Goal: Complete application form: Complete application form

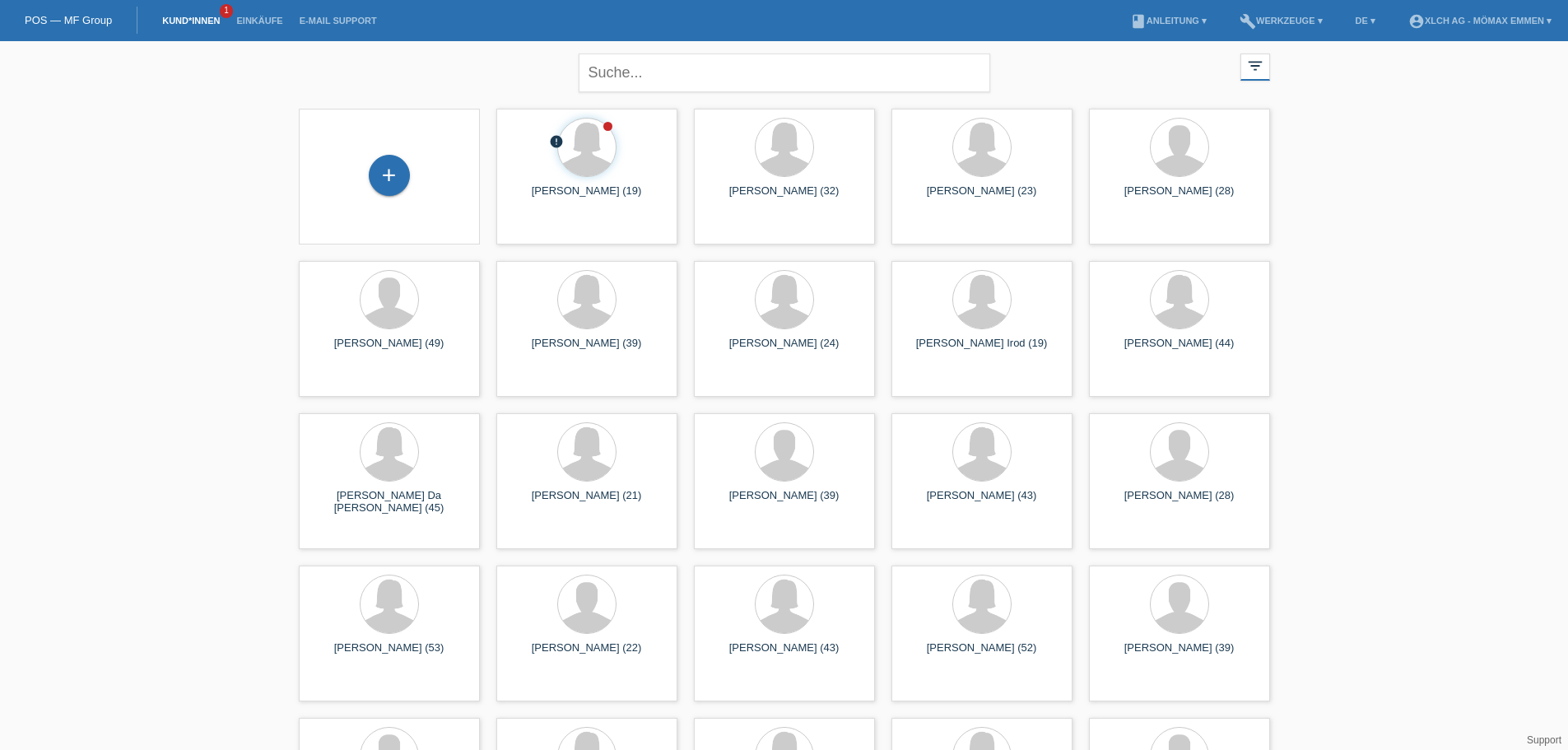
drag, startPoint x: 392, startPoint y: 178, endPoint x: 408, endPoint y: 163, distance: 21.9
click at [400, 168] on div "+" at bounding box center [390, 176] width 42 height 42
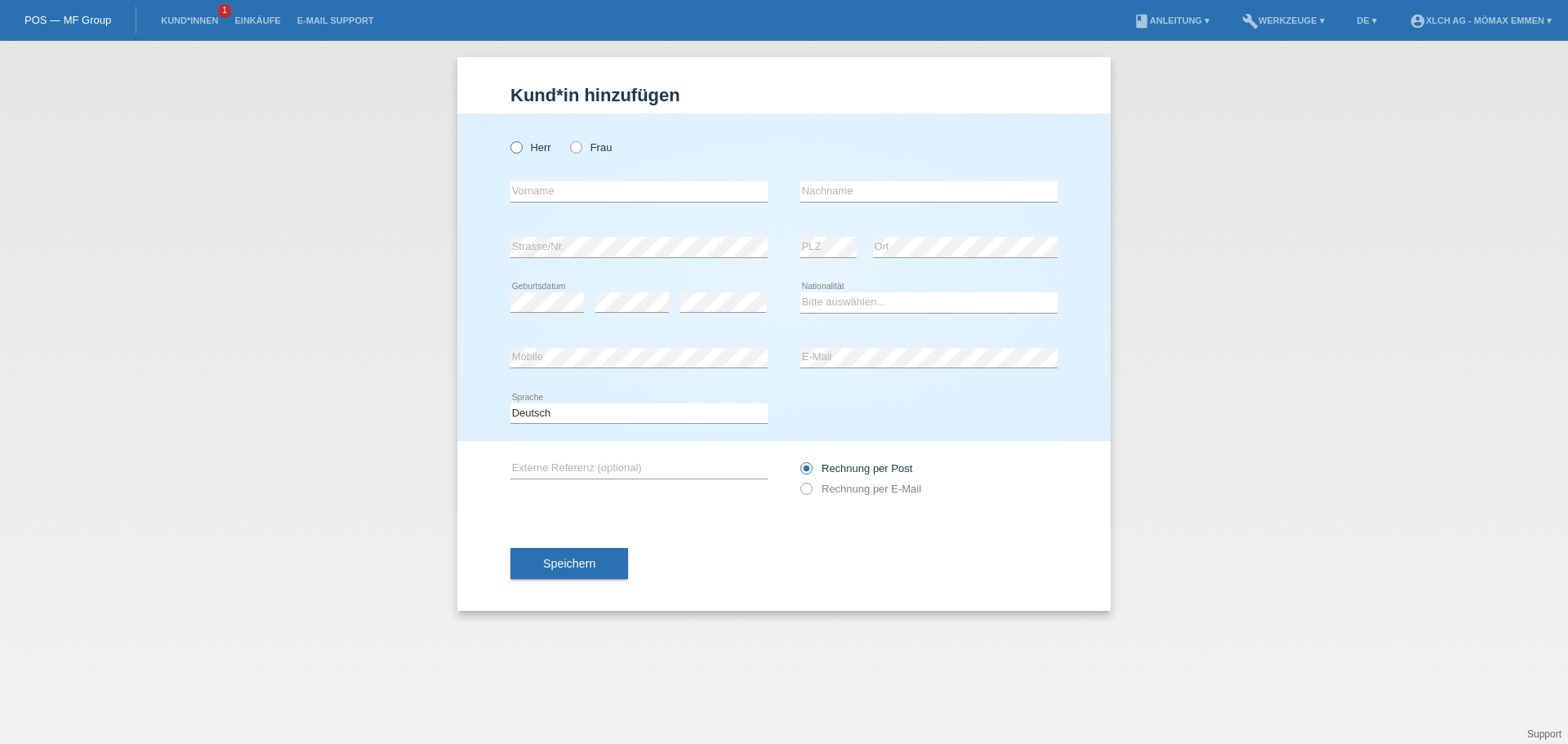
click at [507, 139] on icon at bounding box center [507, 139] width 0 height 0
click at [520, 148] on input "Herr" at bounding box center [516, 147] width 11 height 11
radio input "true"
click at [551, 191] on input "text" at bounding box center [638, 192] width 257 height 21
type input "B"
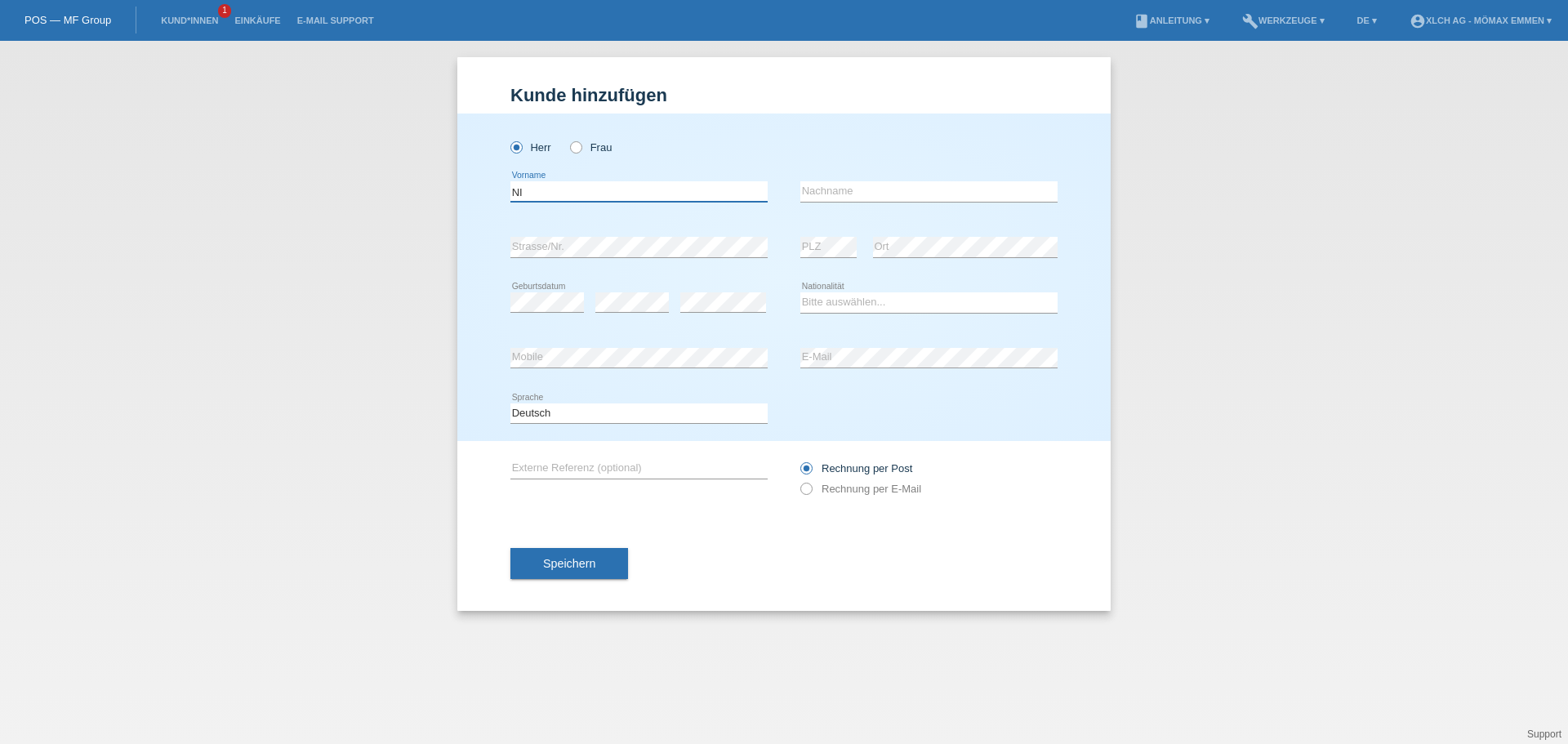
type input "N"
type input "Nik"
click at [1029, 188] on input "text" at bounding box center [928, 192] width 257 height 21
type input "Prenrecaj"
click at [782, 312] on div "error Geburtsdatum error error Bitte auswählen..." at bounding box center [783, 303] width 547 height 56
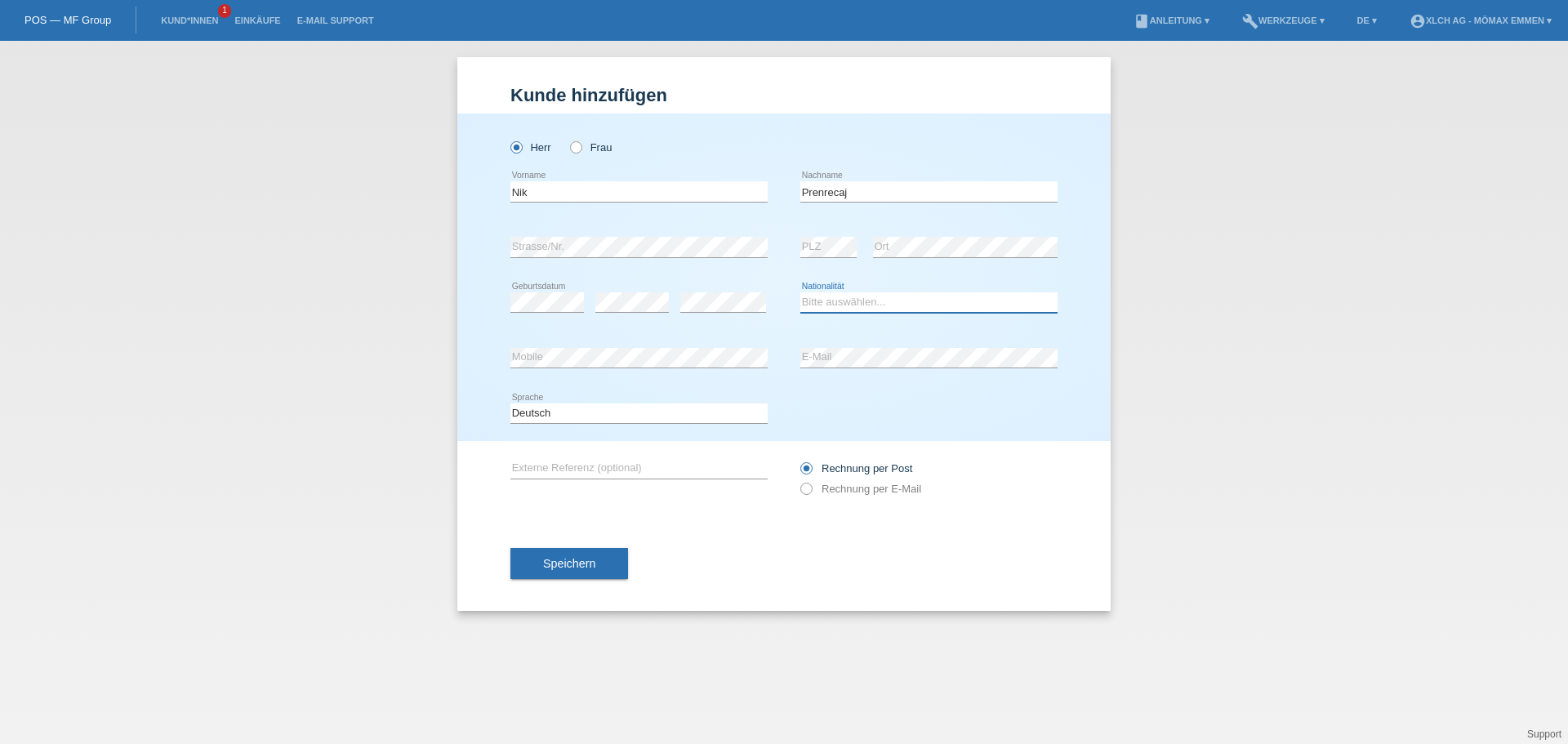
click at [819, 304] on select "Bitte auswählen... Schweiz Deutschland Liechtenstein Österreich ------------ Af…" at bounding box center [928, 303] width 257 height 20
click at [876, 303] on select "Bitte auswählen... Schweiz Deutschland Liechtenstein Österreich ------------ Af…" at bounding box center [928, 303] width 257 height 20
select select "CH"
click at [800, 293] on select "Bitte auswählen... Schweiz Deutschland Liechtenstein Österreich ------------ Af…" at bounding box center [928, 303] width 257 height 20
drag, startPoint x: 861, startPoint y: 194, endPoint x: 807, endPoint y: 194, distance: 54.0
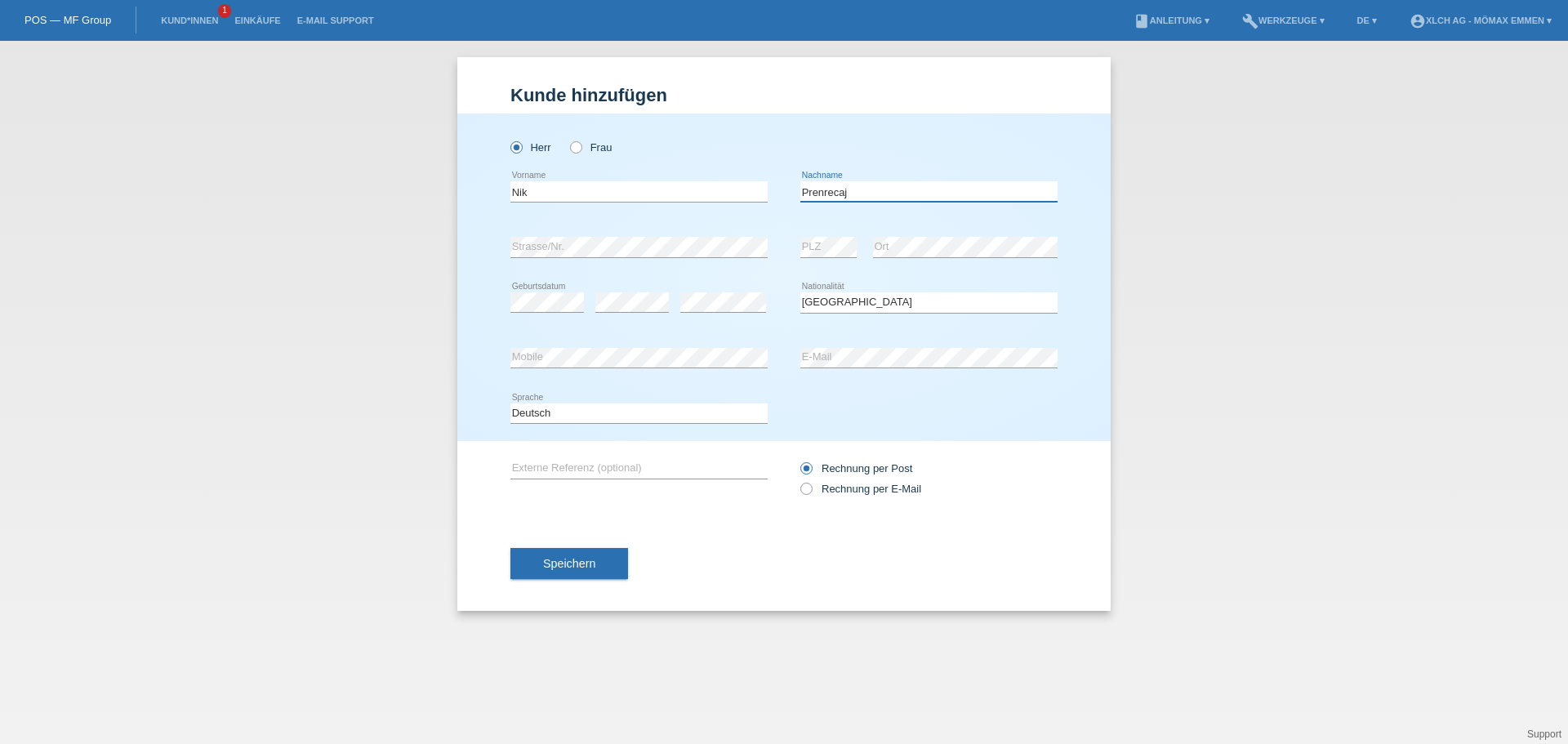
click at [807, 194] on input "Prenrecaj" at bounding box center [928, 192] width 257 height 21
click at [822, 489] on label "Rechnung per E-Mail" at bounding box center [860, 489] width 121 height 13
click at [811, 489] on input "Rechnung per E-Mail" at bounding box center [805, 492] width 11 height 21
radio input "true"
click at [621, 554] on button "Speichern" at bounding box center [568, 563] width 117 height 31
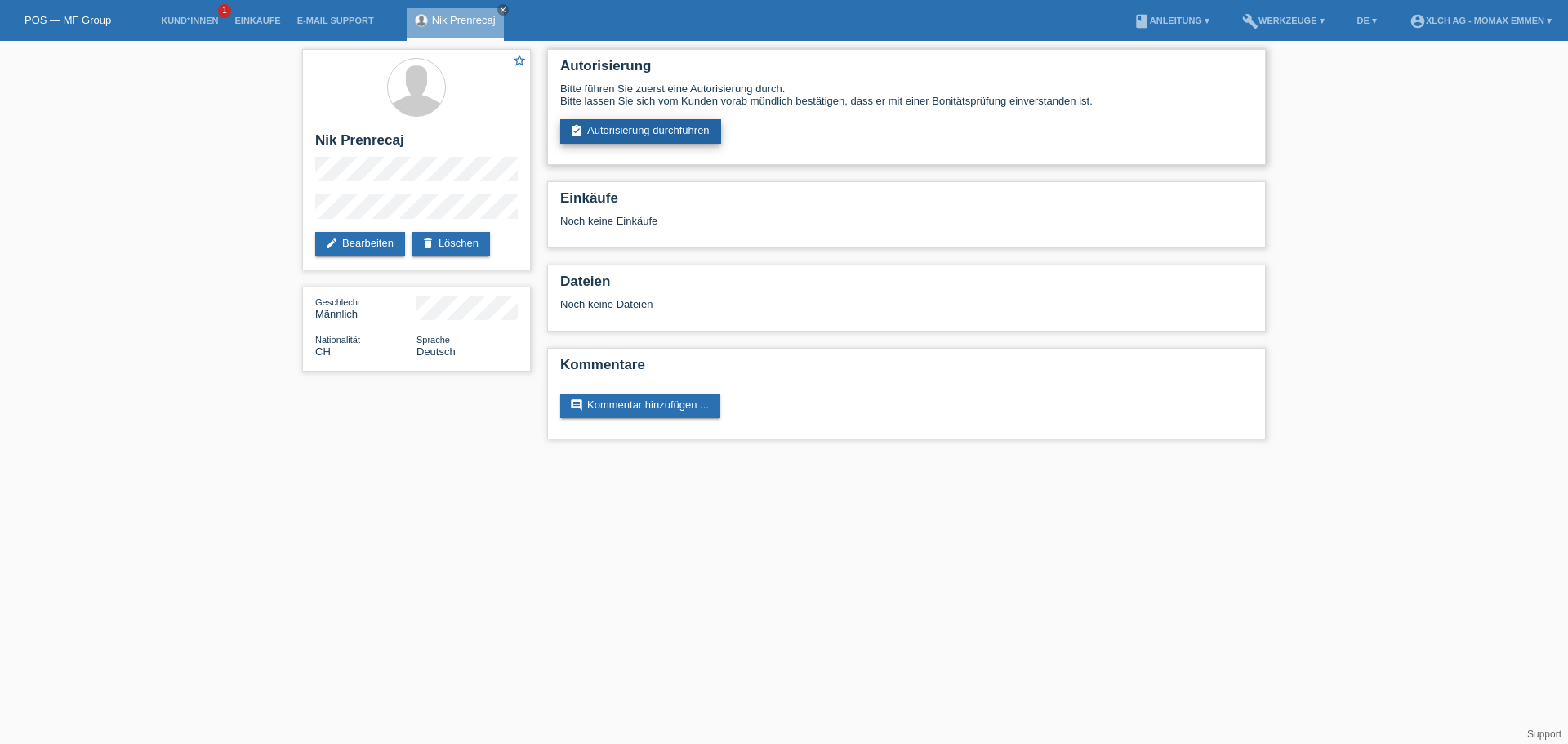
click at [692, 129] on link "assignment_turned_in Autorisierung durchführen" at bounding box center [641, 131] width 161 height 24
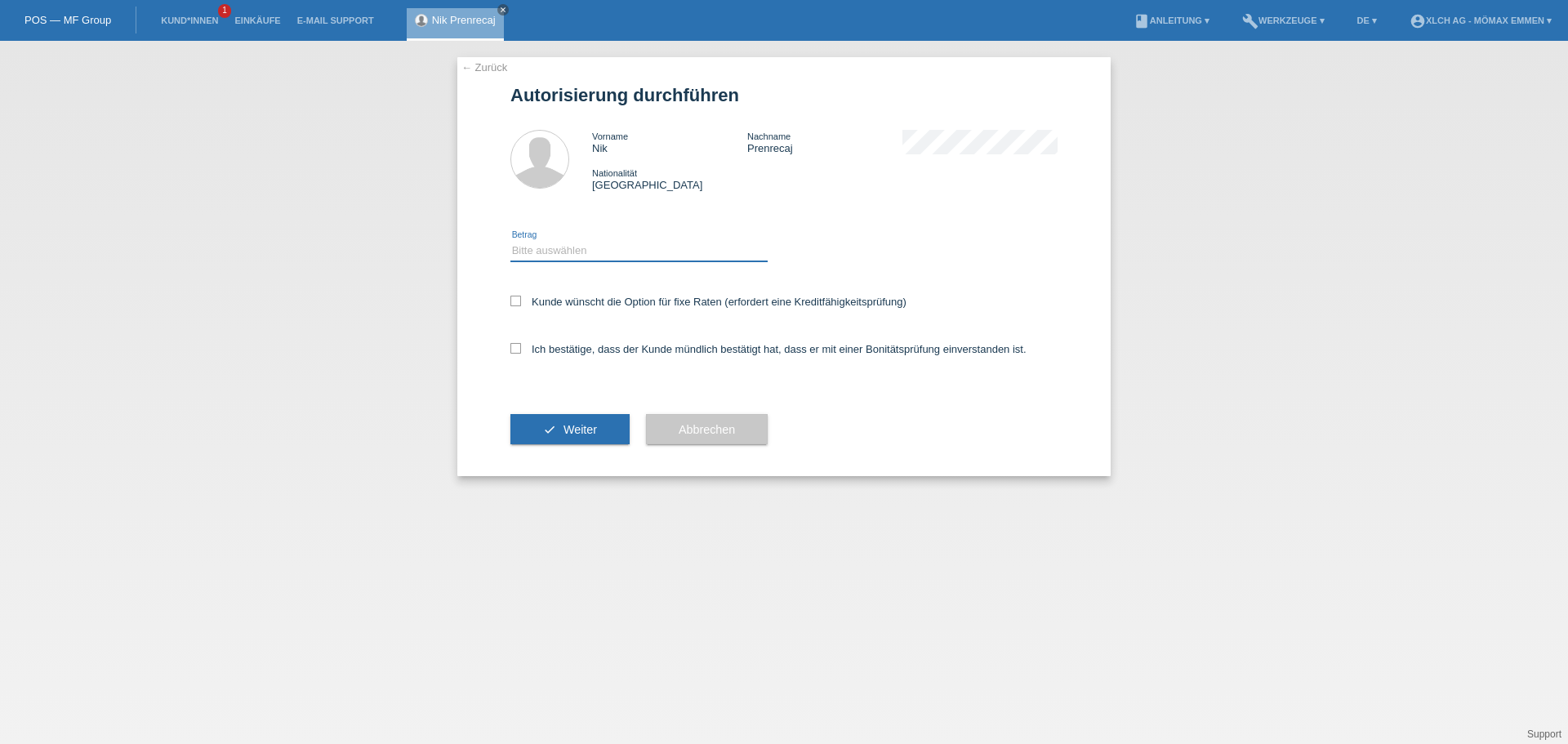
click at [535, 250] on select "Bitte auswählen CHF 1.00 - CHF 499.00 CHF 500.00 - CHF 1'999.00 CHF 2'000.00 - …" at bounding box center [638, 251] width 257 height 20
select select "3"
click at [510, 241] on select "Bitte auswählen CHF 1.00 - CHF 499.00 CHF 500.00 - CHF 1'999.00 CHF 2'000.00 - …" at bounding box center [638, 251] width 257 height 20
click at [523, 303] on label "Kunde wünscht die Option für fixe Raten (erfordert eine Kreditfähigkeitsprüfung)" at bounding box center [708, 302] width 396 height 13
click at [521, 303] on input "Kunde wünscht die Option für fixe Raten (erfordert eine Kreditfähigkeitsprüfung)" at bounding box center [516, 301] width 11 height 11
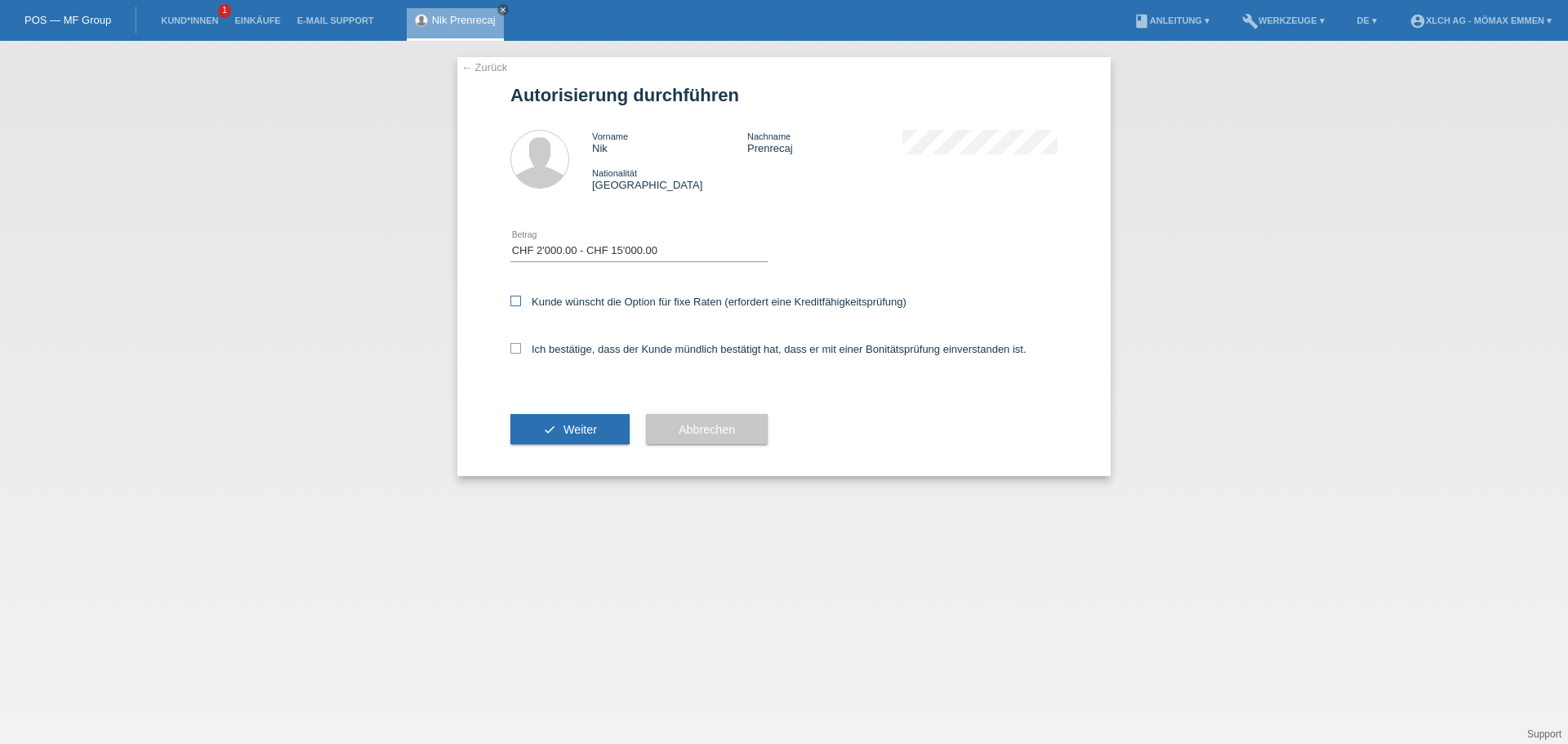
checkbox input "true"
click at [526, 348] on label "Ich bestätige, dass der Kunde mündlich bestätigt hat, dass er mit einer Bonität…" at bounding box center [768, 349] width 516 height 13
click at [521, 348] on input "Ich bestätige, dass der Kunde mündlich bestätigt hat, dass er mit einer Bonität…" at bounding box center [516, 348] width 11 height 11
checkbox input "true"
click at [537, 423] on button "check Weiter" at bounding box center [569, 430] width 119 height 31
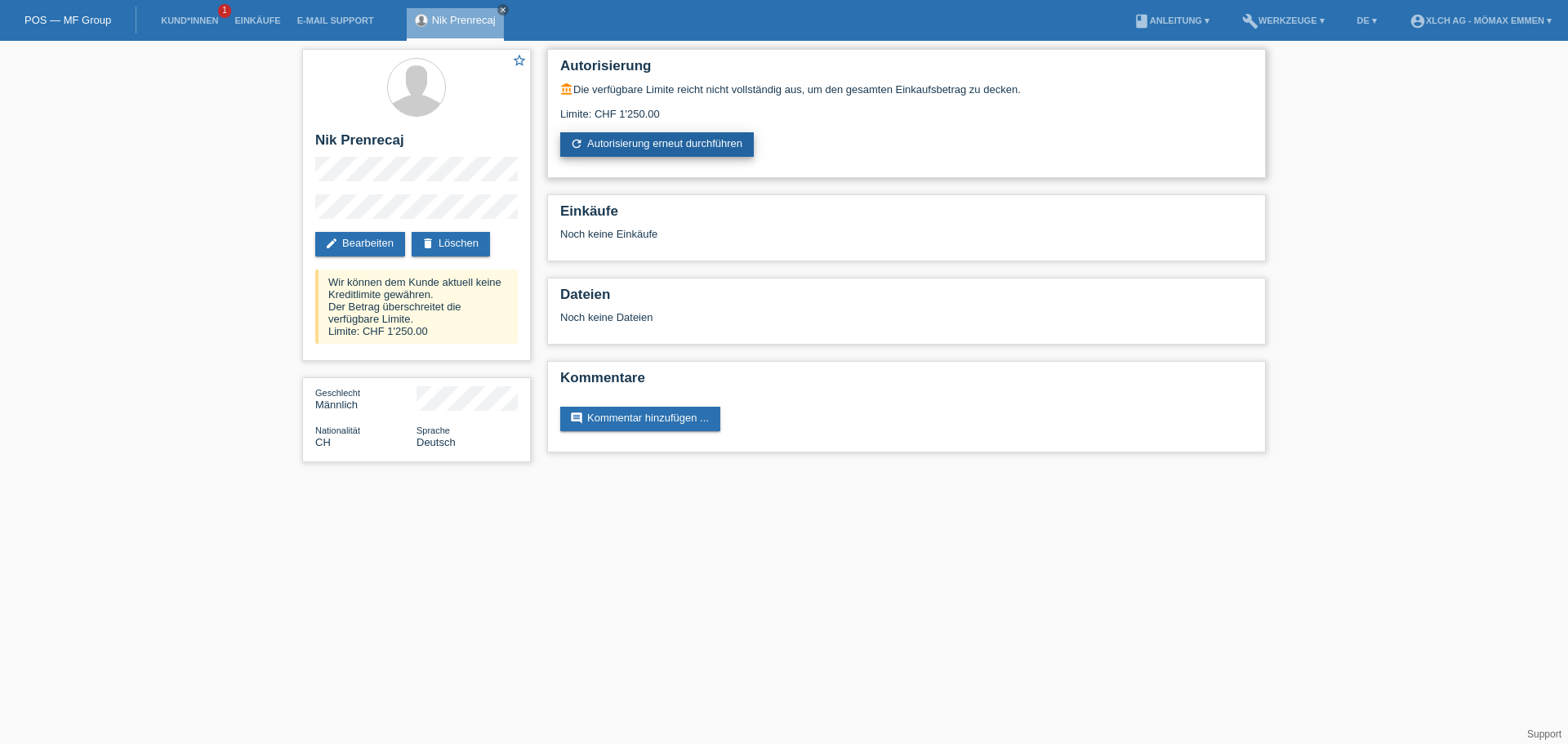
click at [652, 146] on link "refresh Autorisierung erneut durchführen" at bounding box center [657, 144] width 193 height 24
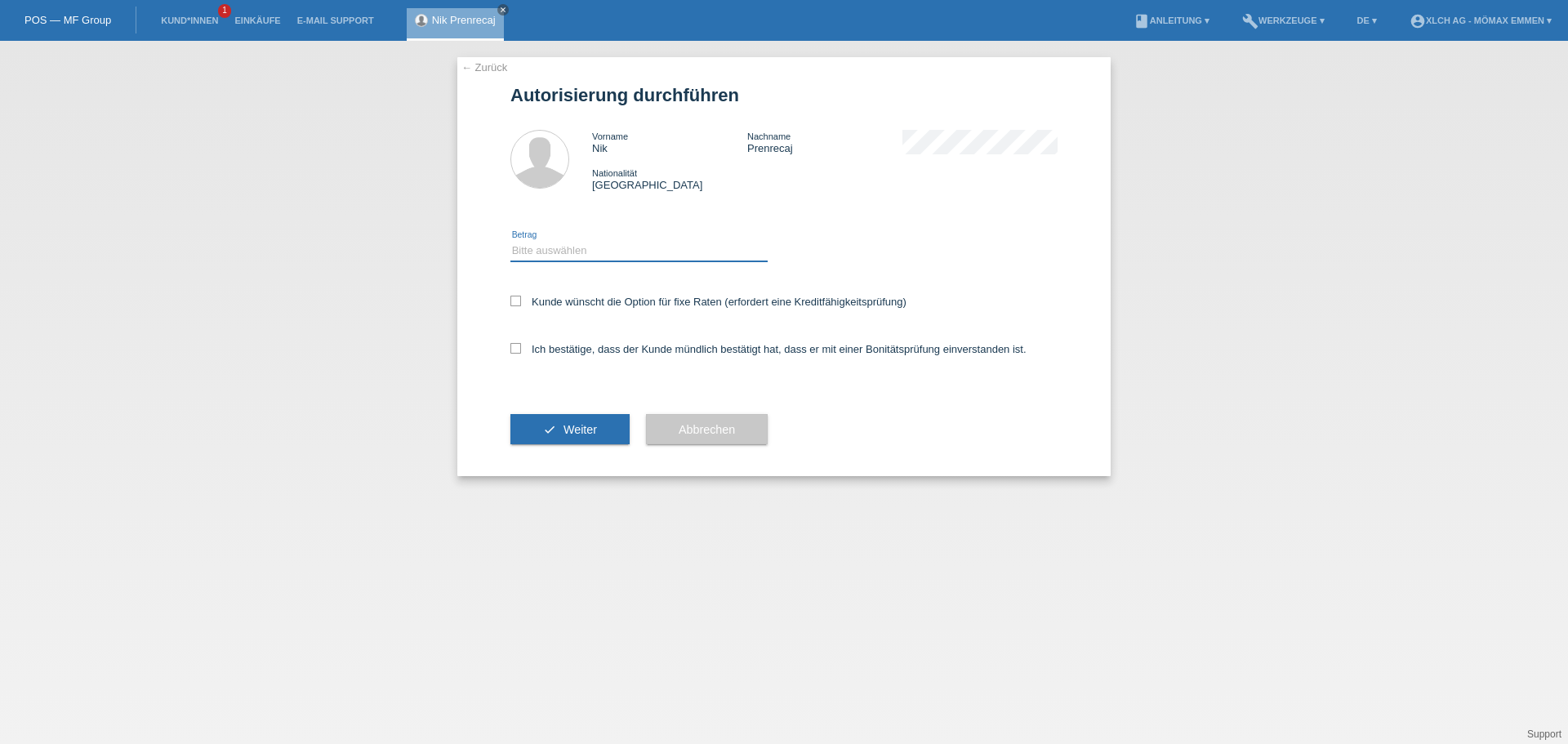
click at [562, 248] on select "Bitte auswählen CHF 1.00 - CHF 499.00 CHF 500.00 - CHF 1'999.00 CHF 2'000.00 - …" at bounding box center [638, 251] width 257 height 20
select select "3"
click at [510, 241] on select "Bitte auswählen CHF 1.00 - CHF 499.00 CHF 500.00 - CHF 1'999.00 CHF 2'000.00 - …" at bounding box center [638, 251] width 257 height 20
click at [527, 299] on label "Kunde wünscht die Option für fixe Raten (erfordert eine Kreditfähigkeitsprüfung)" at bounding box center [708, 302] width 396 height 13
click at [521, 299] on input "Kunde wünscht die Option für fixe Raten (erfordert eine Kreditfähigkeitsprüfung)" at bounding box center [516, 301] width 11 height 11
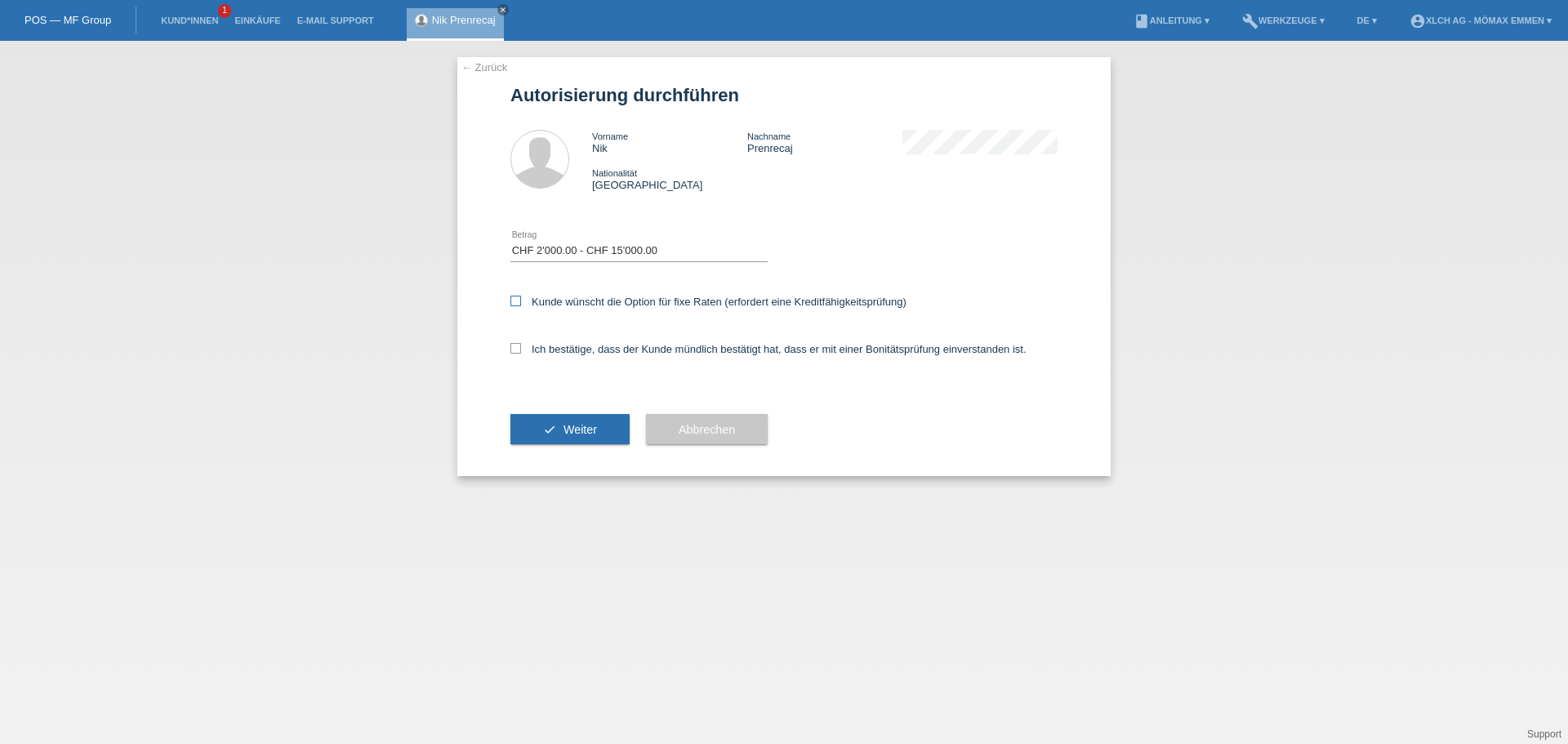
checkbox input "true"
click at [530, 346] on label "Ich bestätige, dass der Kunde mündlich bestätigt hat, dass er mit einer Bonität…" at bounding box center [768, 349] width 516 height 13
click at [521, 346] on input "Ich bestätige, dass der Kunde mündlich bestätigt hat, dass er mit einer Bonität…" at bounding box center [516, 348] width 11 height 11
checkbox input "true"
click at [549, 419] on button "check Weiter" at bounding box center [569, 430] width 119 height 31
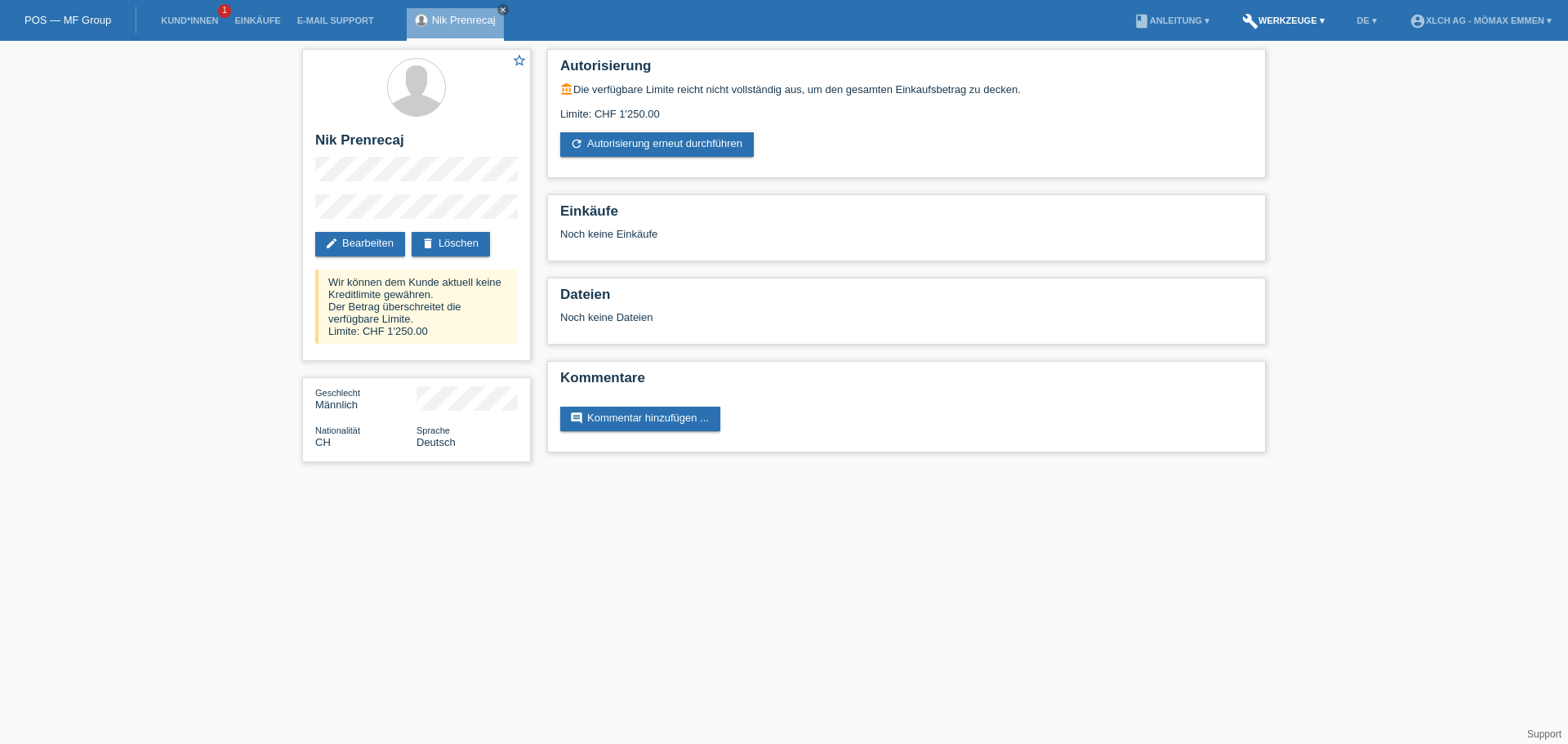
click at [1289, 16] on link "build Werkzeuge ▾" at bounding box center [1283, 20] width 98 height 10
click at [1341, 66] on div "star_border Nik Prenrecaj edit Bearbeiten delete Löschen Wir können dem Kunde a…" at bounding box center [784, 260] width 1568 height 438
click at [1307, 18] on link "build Werkzeuge ▾" at bounding box center [1283, 20] width 98 height 10
click at [635, 144] on link "refresh Autorisierung erneut durchführen" at bounding box center [657, 144] width 193 height 24
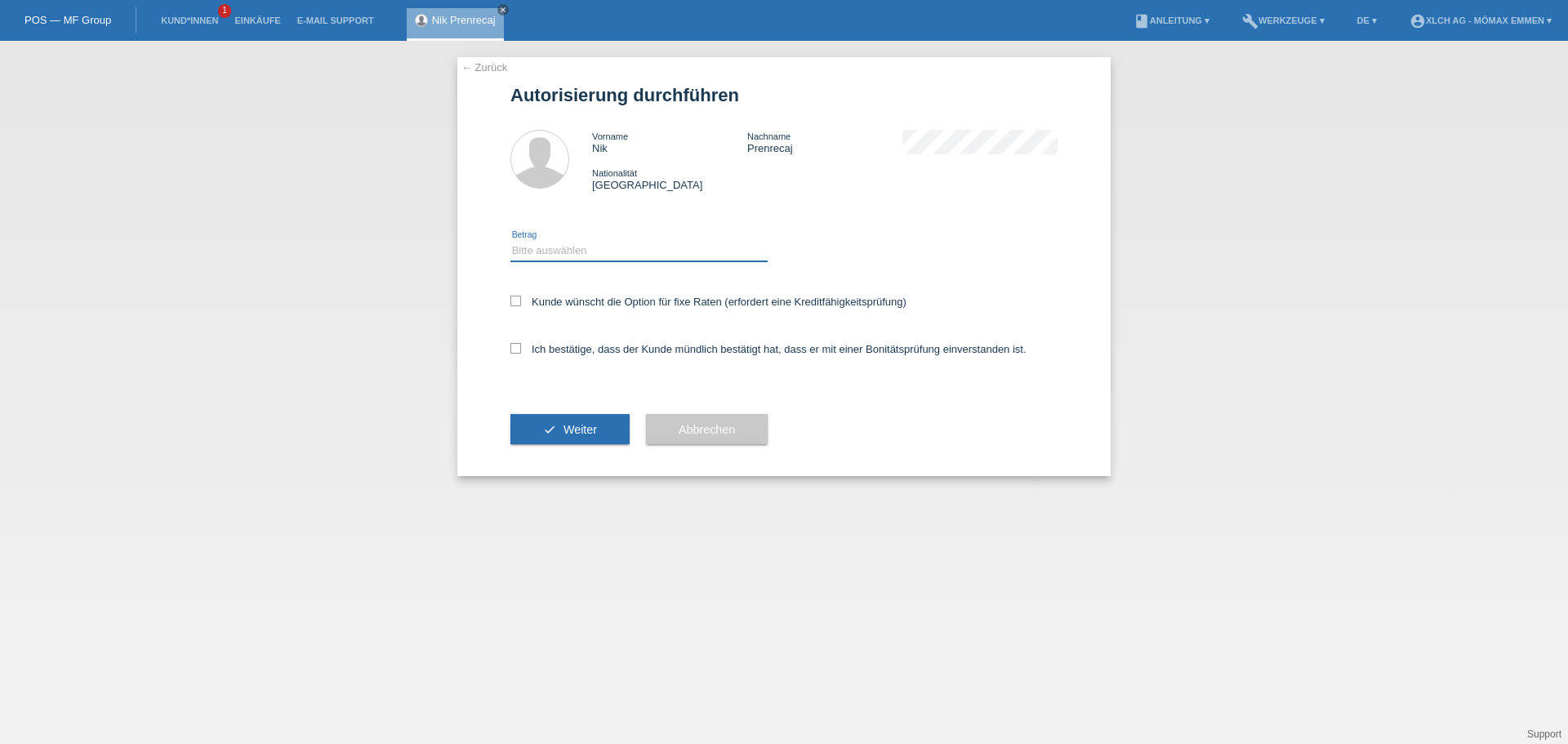
drag, startPoint x: 0, startPoint y: 0, endPoint x: 575, endPoint y: 244, distance: 624.6
click at [575, 244] on select "Bitte auswählen CHF 1.00 - CHF 499.00 CHF 500.00 - CHF 1'999.00 CHF 2'000.00 - …" at bounding box center [638, 251] width 257 height 20
select select "3"
click at [510, 241] on select "Bitte auswählen CHF 1.00 - CHF 499.00 CHF 500.00 - CHF 1'999.00 CHF 2'000.00 - …" at bounding box center [638, 251] width 257 height 20
click at [520, 300] on icon at bounding box center [516, 301] width 11 height 11
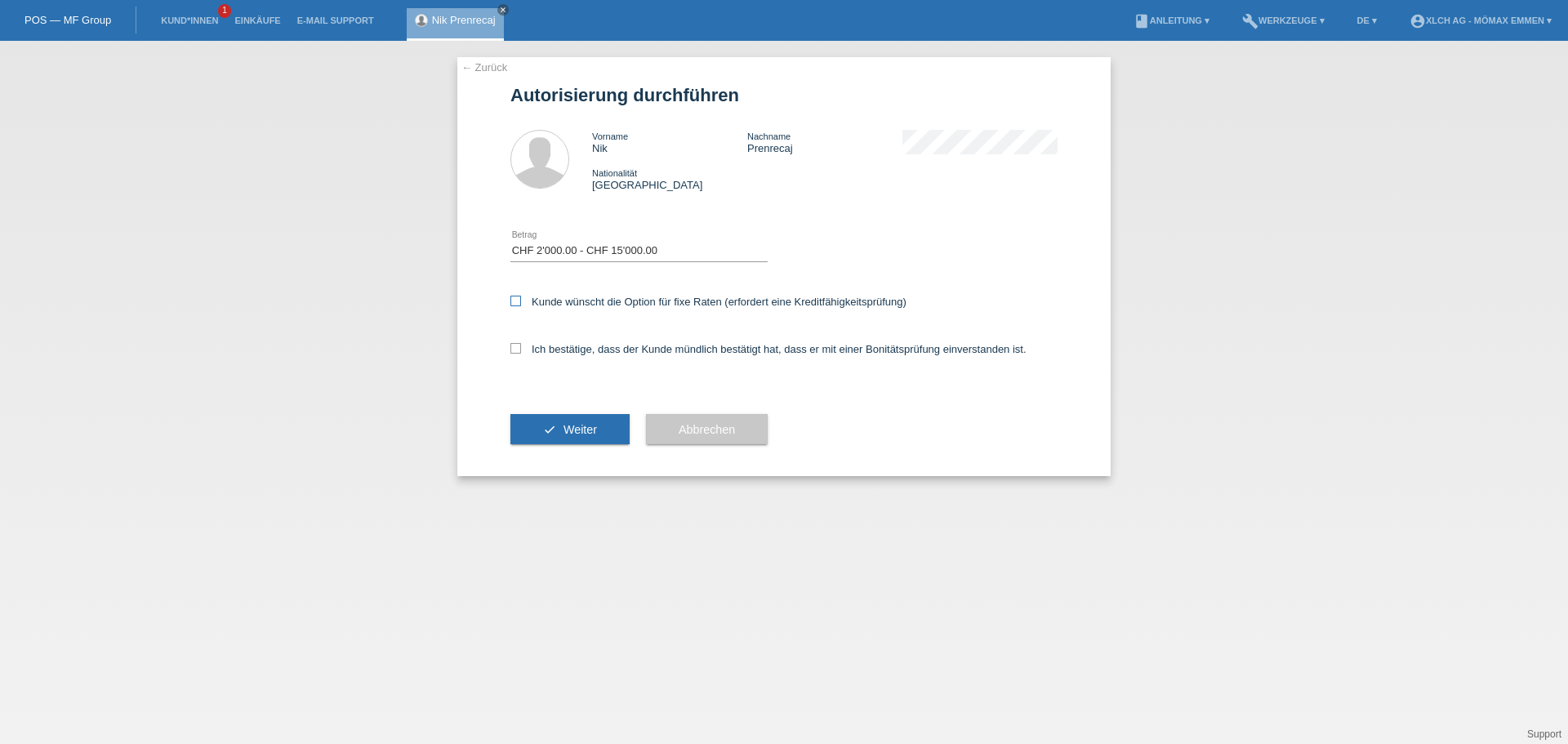
click at [520, 300] on input "Kunde wünscht die Option für fixe Raten (erfordert eine Kreditfähigkeitsprüfung)" at bounding box center [516, 301] width 11 height 11
checkbox input "true"
click at [516, 352] on icon at bounding box center [516, 348] width 11 height 11
click at [516, 352] on input "Ich bestätige, dass der Kunde mündlich bestätigt hat, dass er mit einer Bonität…" at bounding box center [516, 348] width 11 height 11
checkbox input "true"
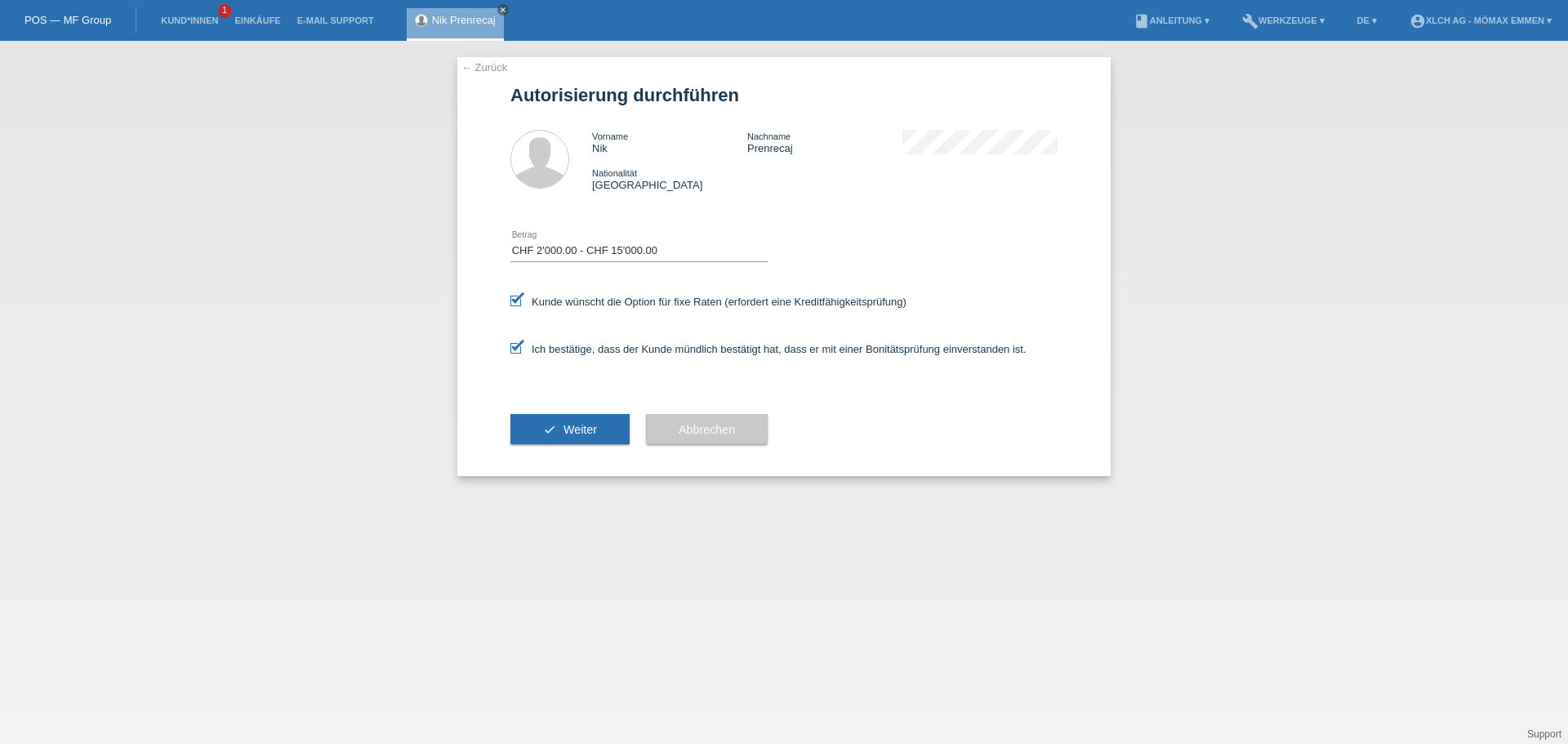
click at [545, 424] on icon "check" at bounding box center [550, 430] width 13 height 13
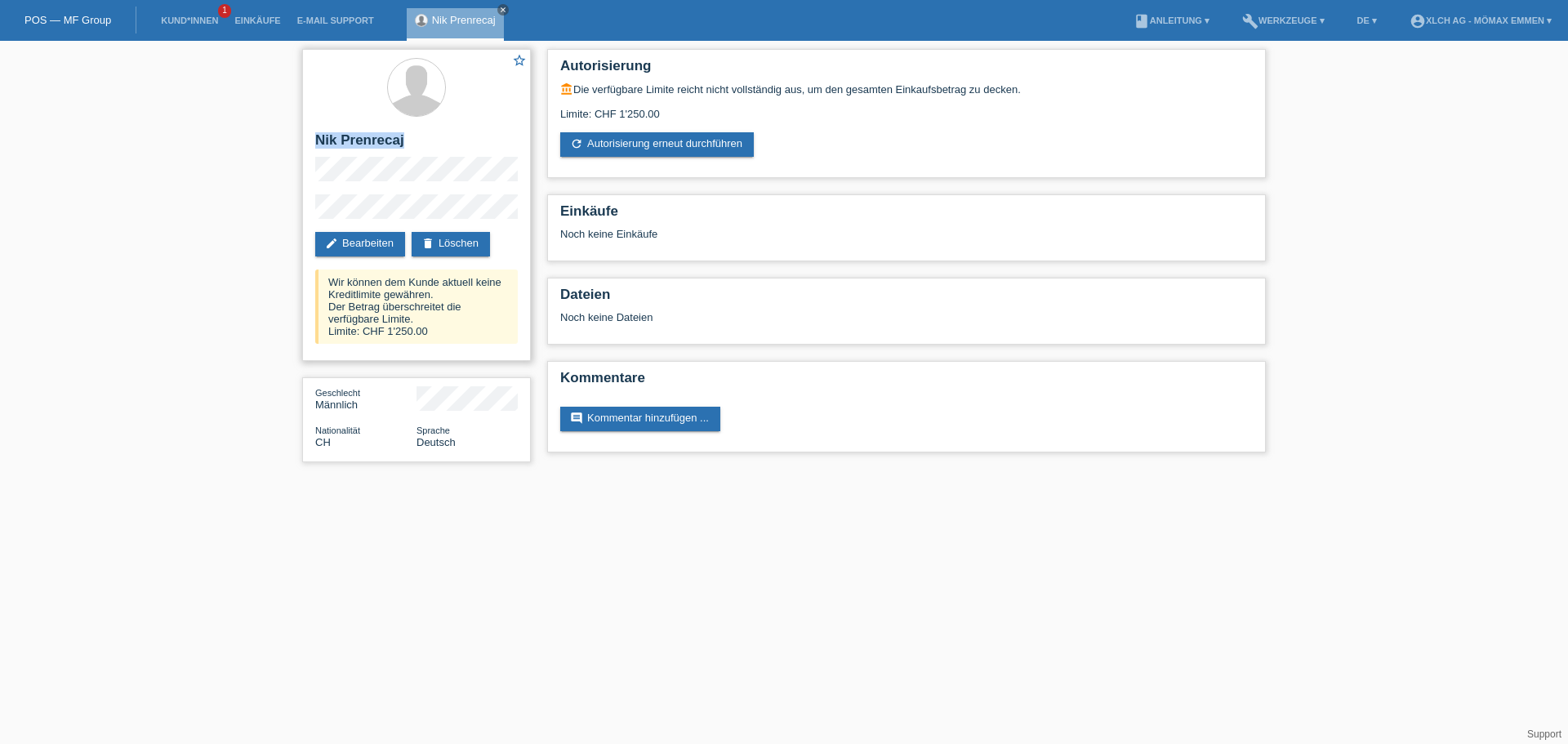
copy h2 "Nik Prenrecaj"
drag, startPoint x: 318, startPoint y: 136, endPoint x: 417, endPoint y: 139, distance: 99.0
click at [417, 139] on h2 "Nik Prenrecaj" at bounding box center [416, 144] width 202 height 24
click at [167, 21] on link "Kund*innen" at bounding box center [190, 20] width 73 height 10
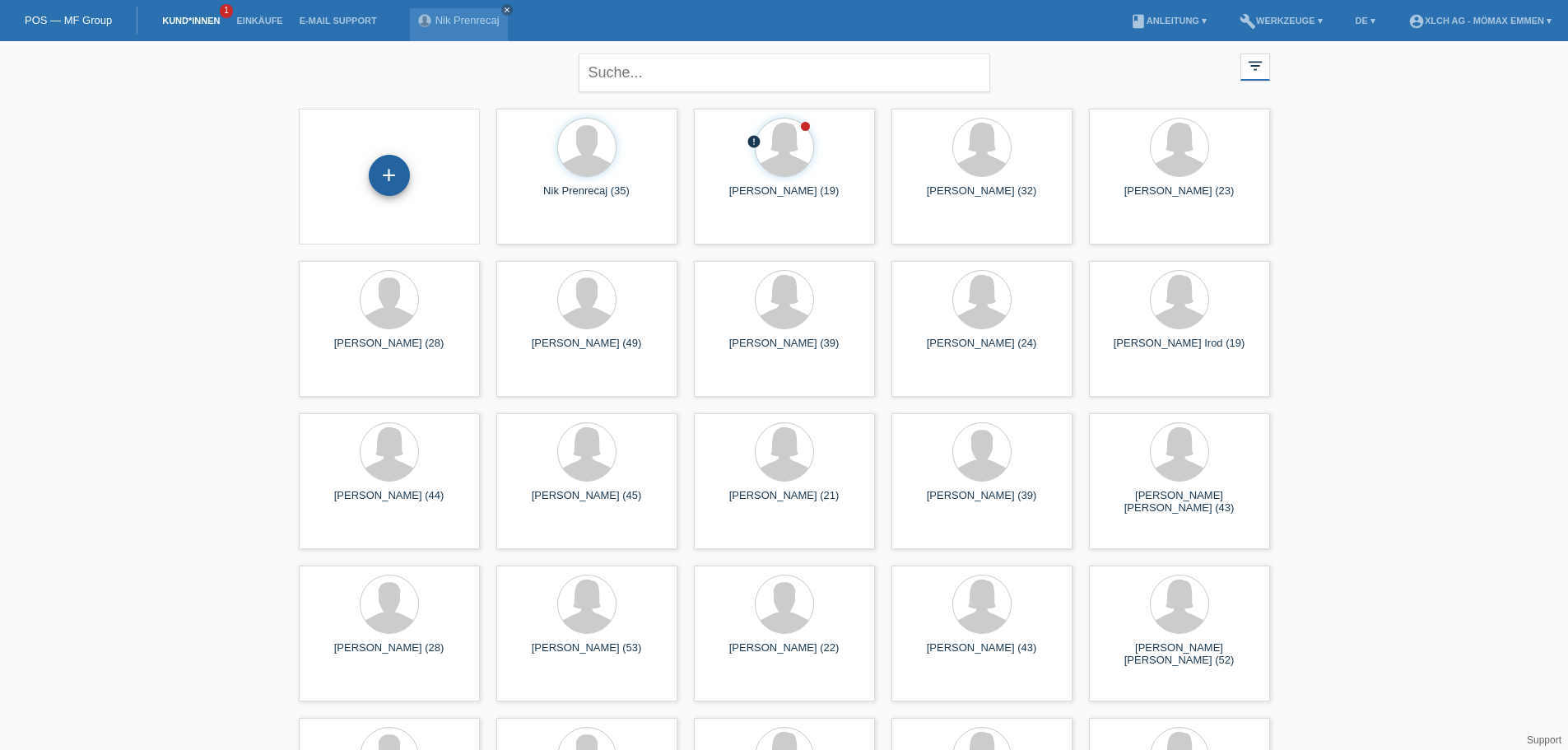
click at [385, 176] on div "+" at bounding box center [390, 176] width 42 height 42
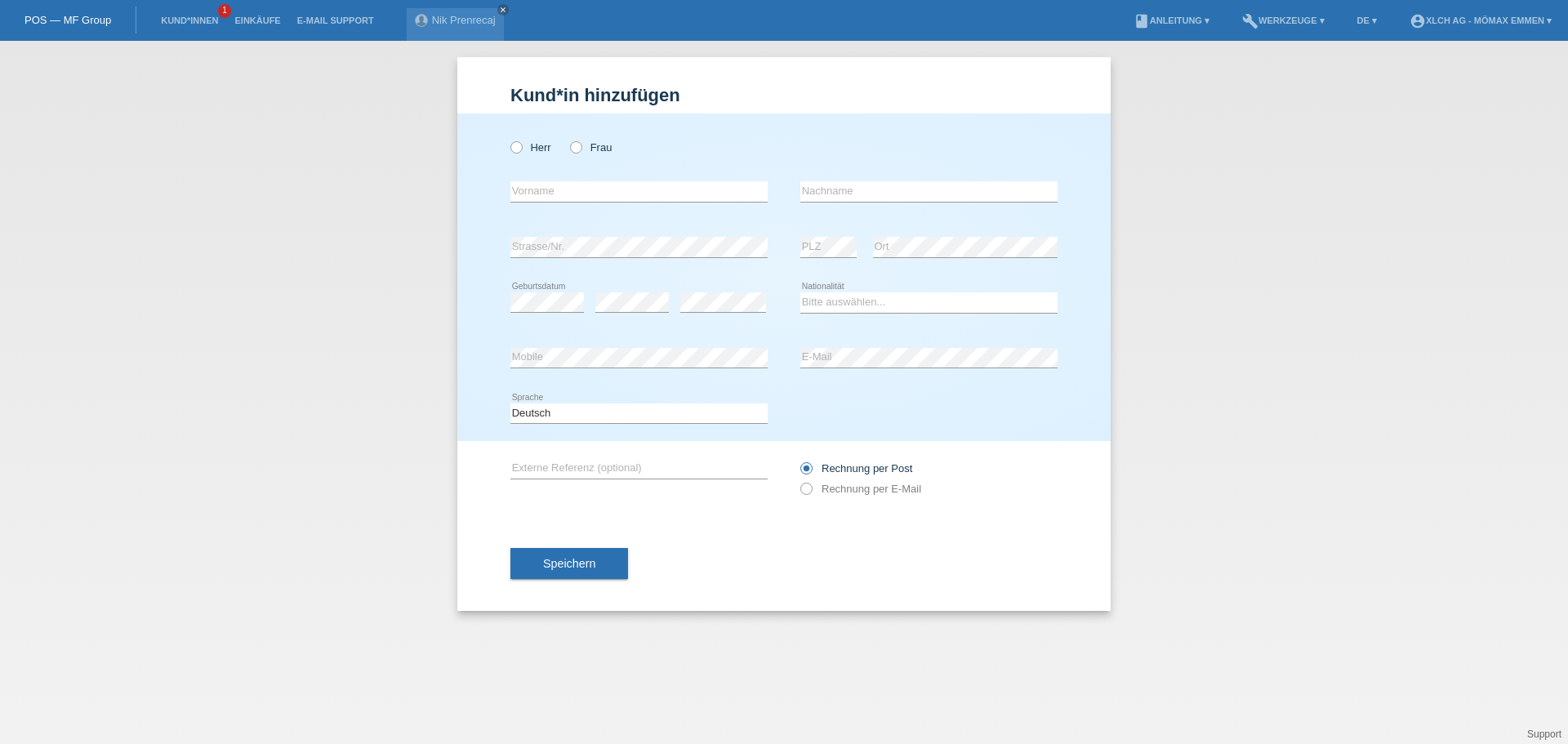
drag, startPoint x: 575, startPoint y: 150, endPoint x: 578, endPoint y: 188, distance: 38.1
click at [567, 139] on icon at bounding box center [567, 139] width 0 height 0
click at [575, 149] on input "Frau" at bounding box center [575, 147] width 11 height 11
radio input "true"
click at [576, 191] on input "text" at bounding box center [638, 192] width 257 height 21
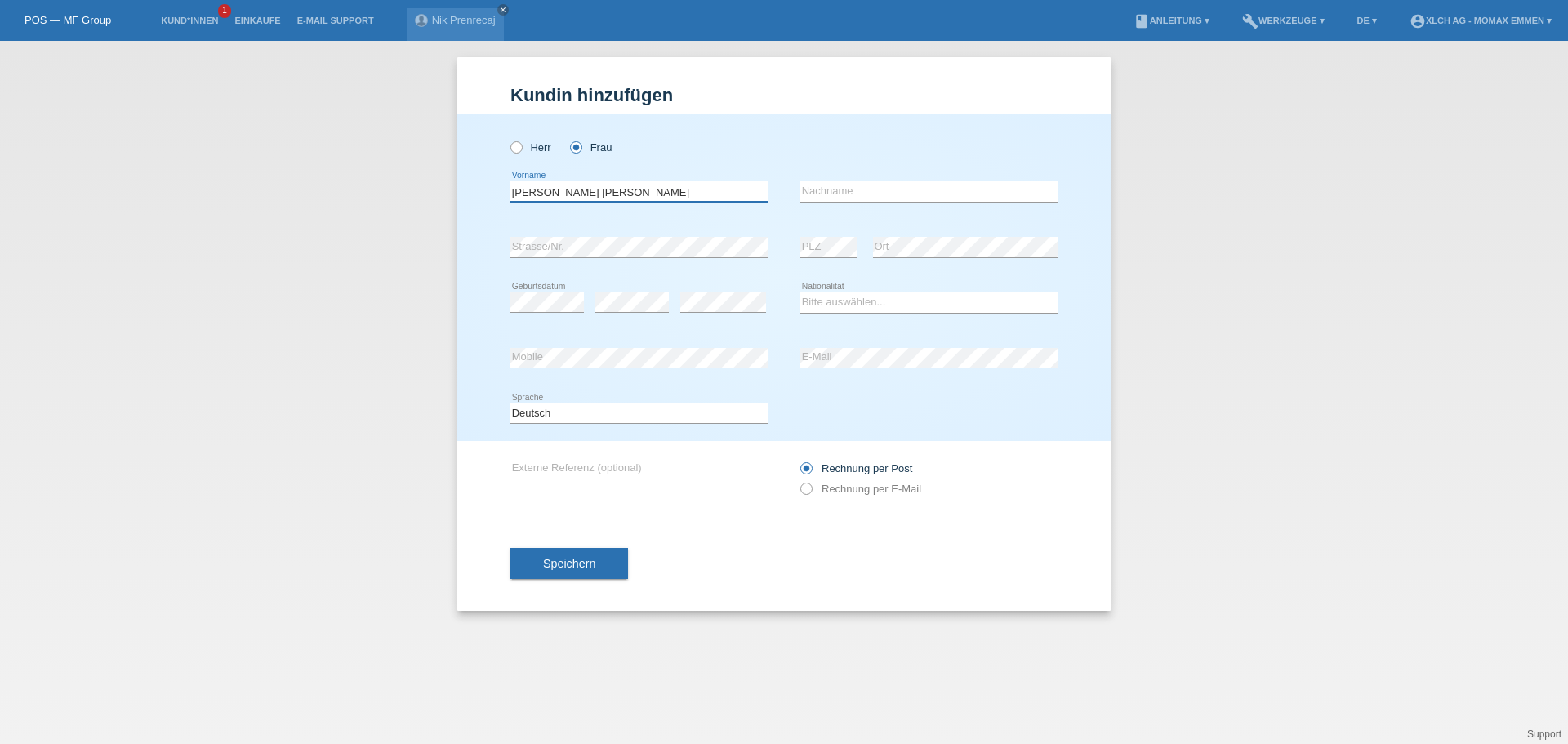
type input "[PERSON_NAME] [PERSON_NAME]"
click at [870, 193] on input "text" at bounding box center [928, 192] width 257 height 21
type input "Singer"
click at [550, 312] on icon at bounding box center [547, 312] width 73 height 1
click at [862, 305] on select "Bitte auswählen... Schweiz Deutschland Liechtenstein Österreich ------------ Af…" at bounding box center [928, 303] width 257 height 20
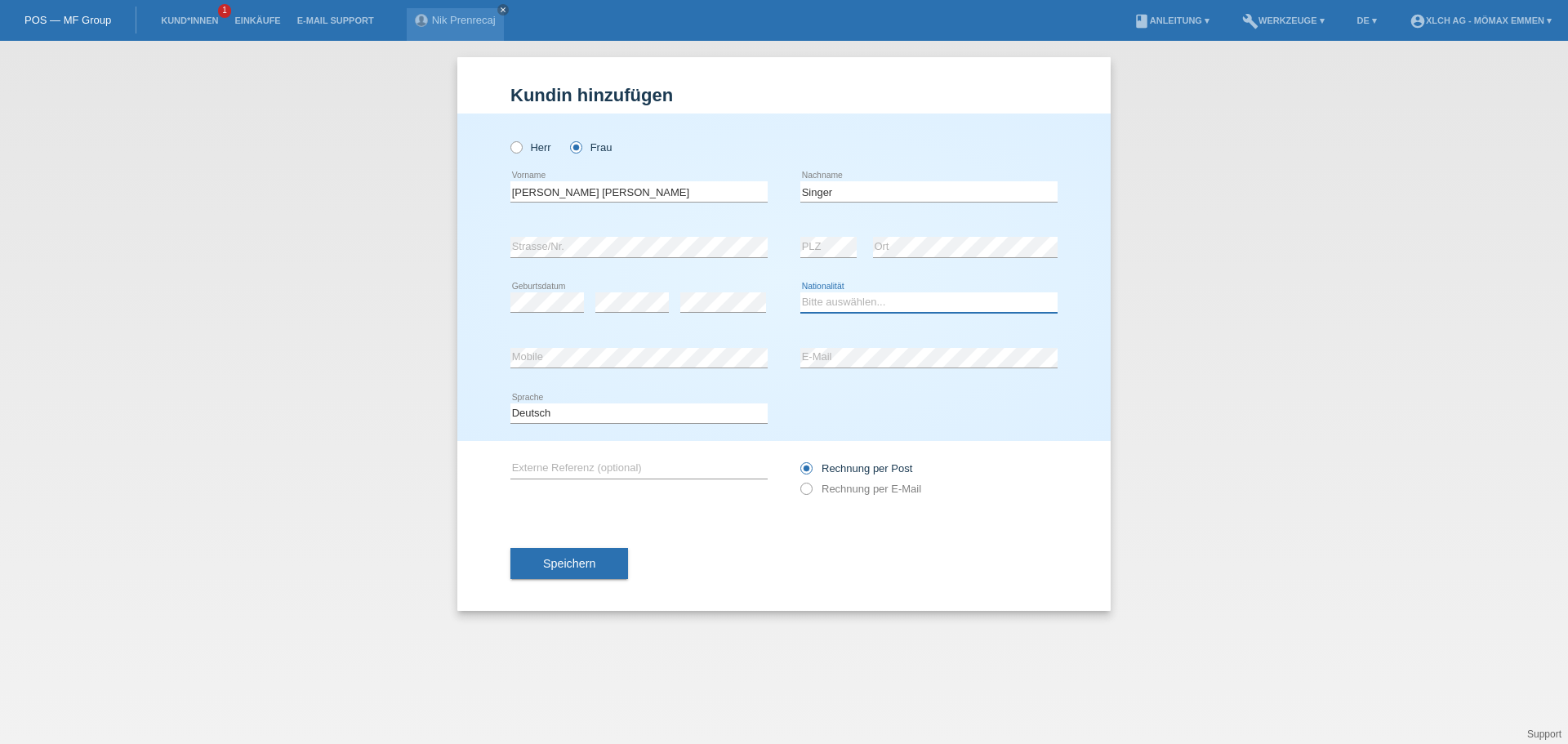
select select "CH"
click at [800, 293] on select "Bitte auswählen... Schweiz Deutschland Liechtenstein Österreich ------------ Af…" at bounding box center [928, 303] width 257 height 20
click at [873, 492] on label "Rechnung per E-Mail" at bounding box center [860, 489] width 121 height 13
click at [811, 492] on input "Rechnung per E-Mail" at bounding box center [805, 492] width 11 height 21
radio input "true"
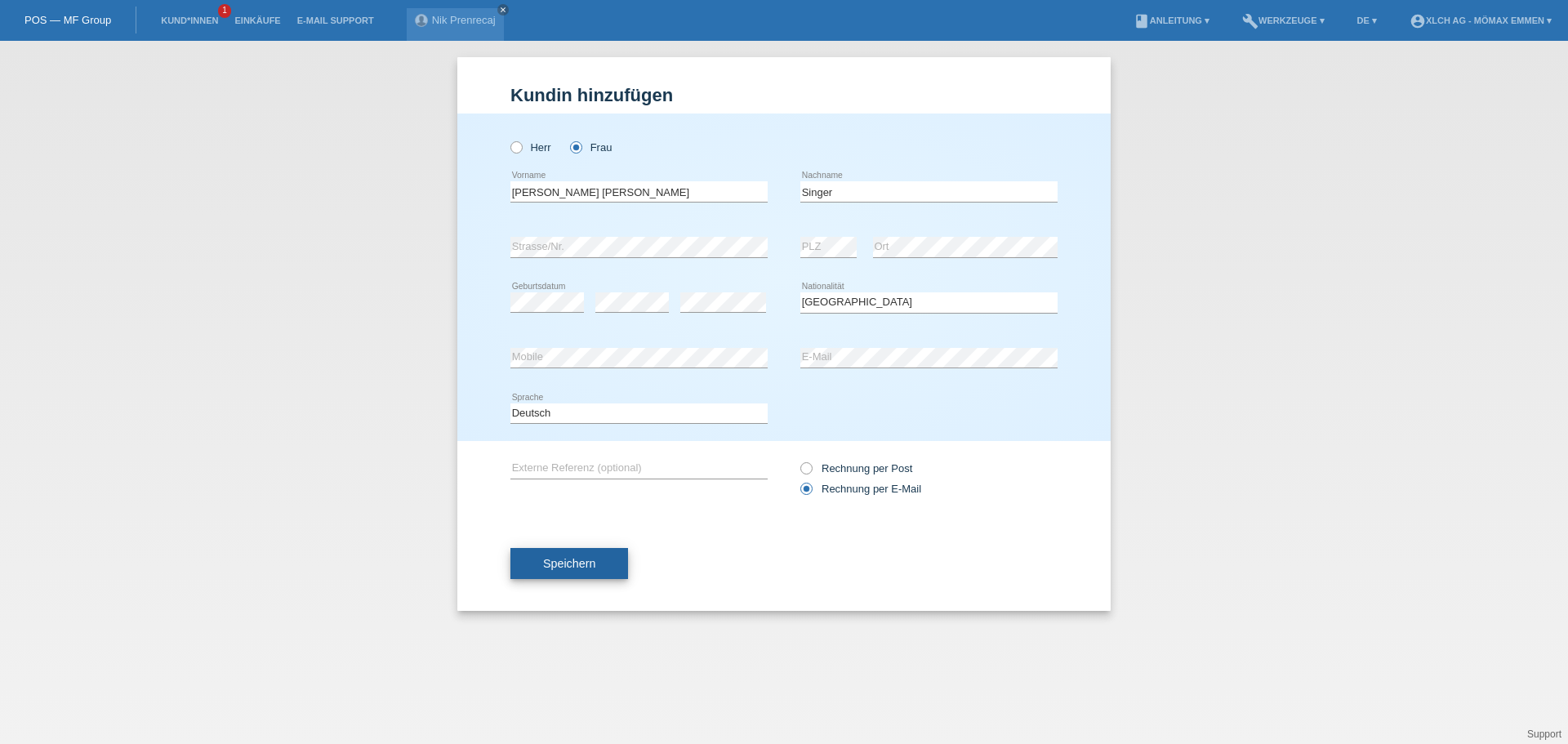
click at [609, 559] on button "Speichern" at bounding box center [568, 563] width 117 height 31
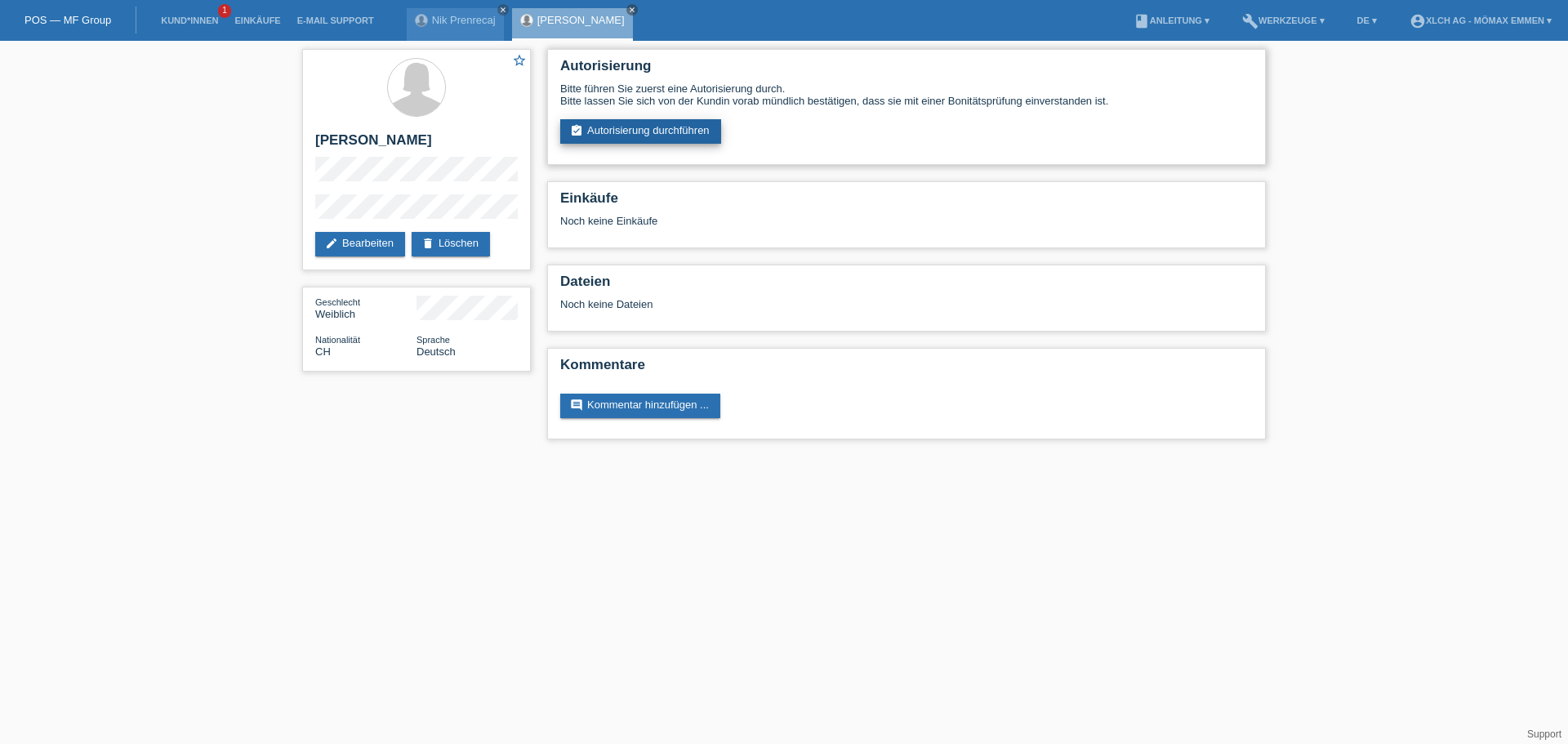
click at [699, 133] on link "assignment_turned_in Autorisierung durchführen" at bounding box center [641, 131] width 161 height 24
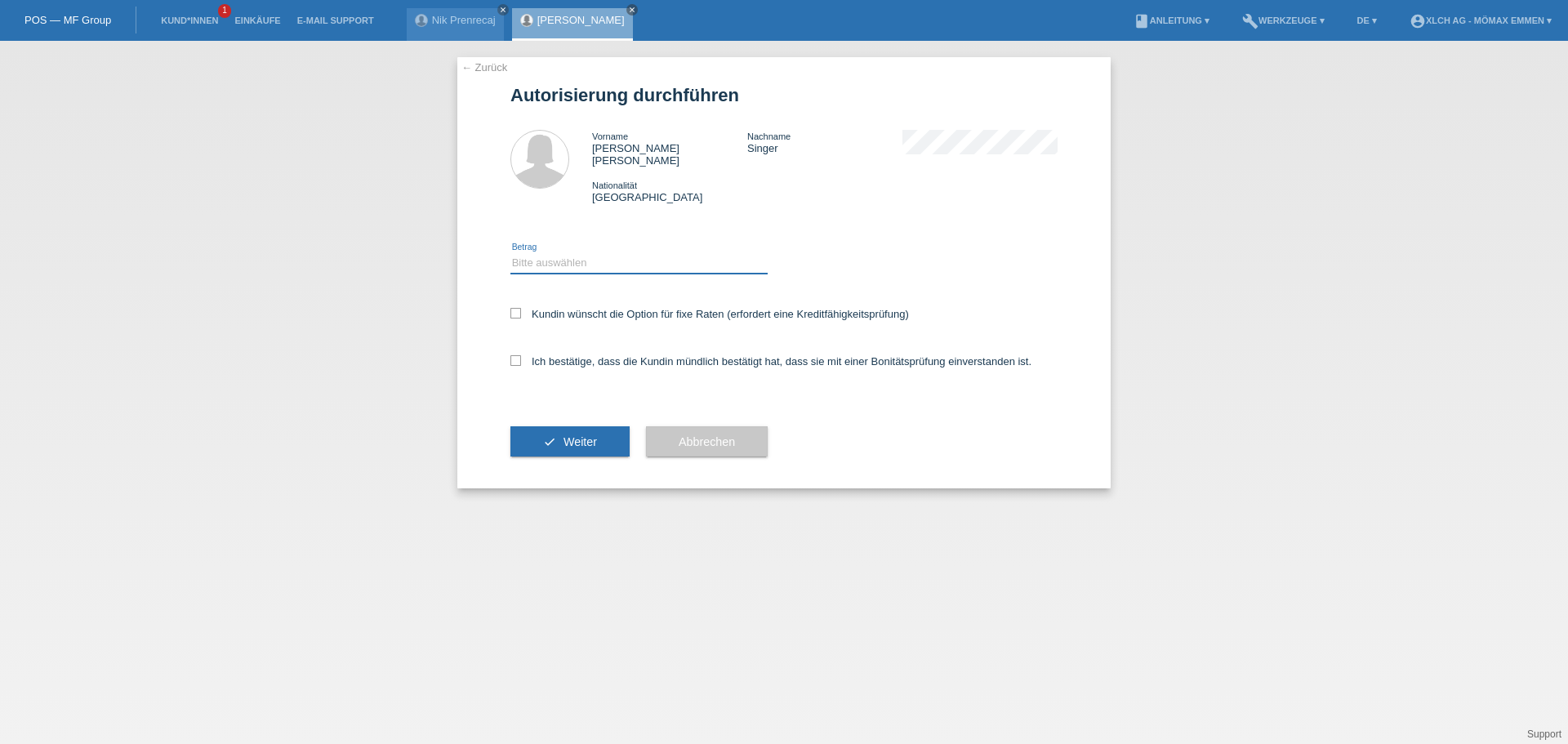
click at [626, 253] on select "Bitte auswählen CHF 1.00 - CHF 499.00 CHF 500.00 - CHF 1'999.00 CHF 2'000.00 - …" at bounding box center [638, 263] width 257 height 20
select select "3"
click at [510, 253] on select "Bitte auswählen CHF 1.00 - CHF 499.00 CHF 500.00 - CHF 1'999.00 CHF 2'000.00 - …" at bounding box center [638, 263] width 257 height 20
click at [535, 308] on label "Kundin wünscht die Option für fixe Raten (erfordert eine Kreditfähigkeitsprüfun…" at bounding box center [709, 314] width 398 height 13
click at [521, 308] on input "Kundin wünscht die Option für fixe Raten (erfordert eine Kreditfähigkeitsprüfun…" at bounding box center [516, 313] width 11 height 11
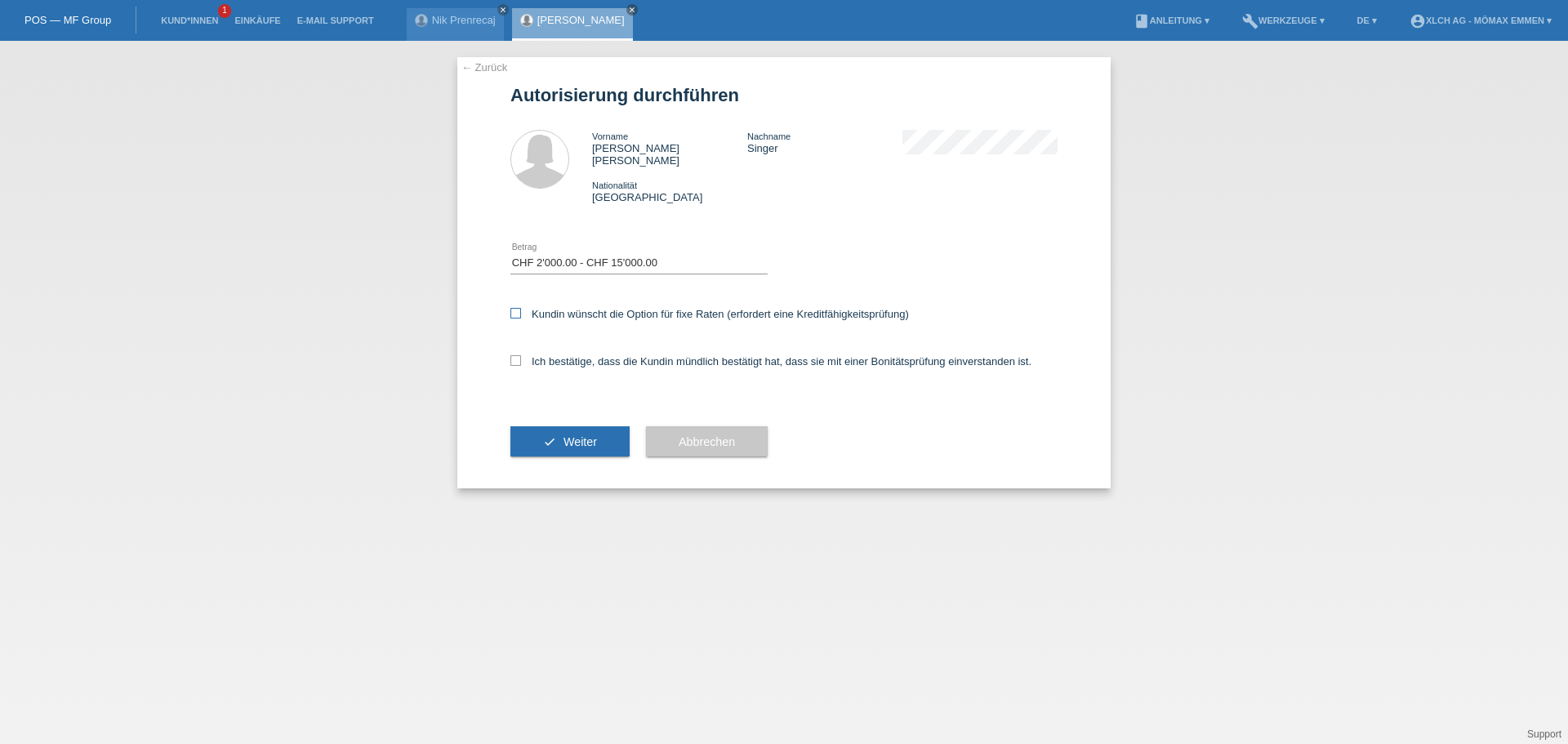
checkbox input "true"
drag, startPoint x: 516, startPoint y: 344, endPoint x: 516, endPoint y: 358, distance: 14.0
click at [516, 355] on icon at bounding box center [516, 361] width 11 height 11
click at [516, 355] on input "Ich bestätige, dass die Kundin mündlich bestätigt hat, dass sie mit einer Bonit…" at bounding box center [516, 361] width 11 height 11
checkbox input "true"
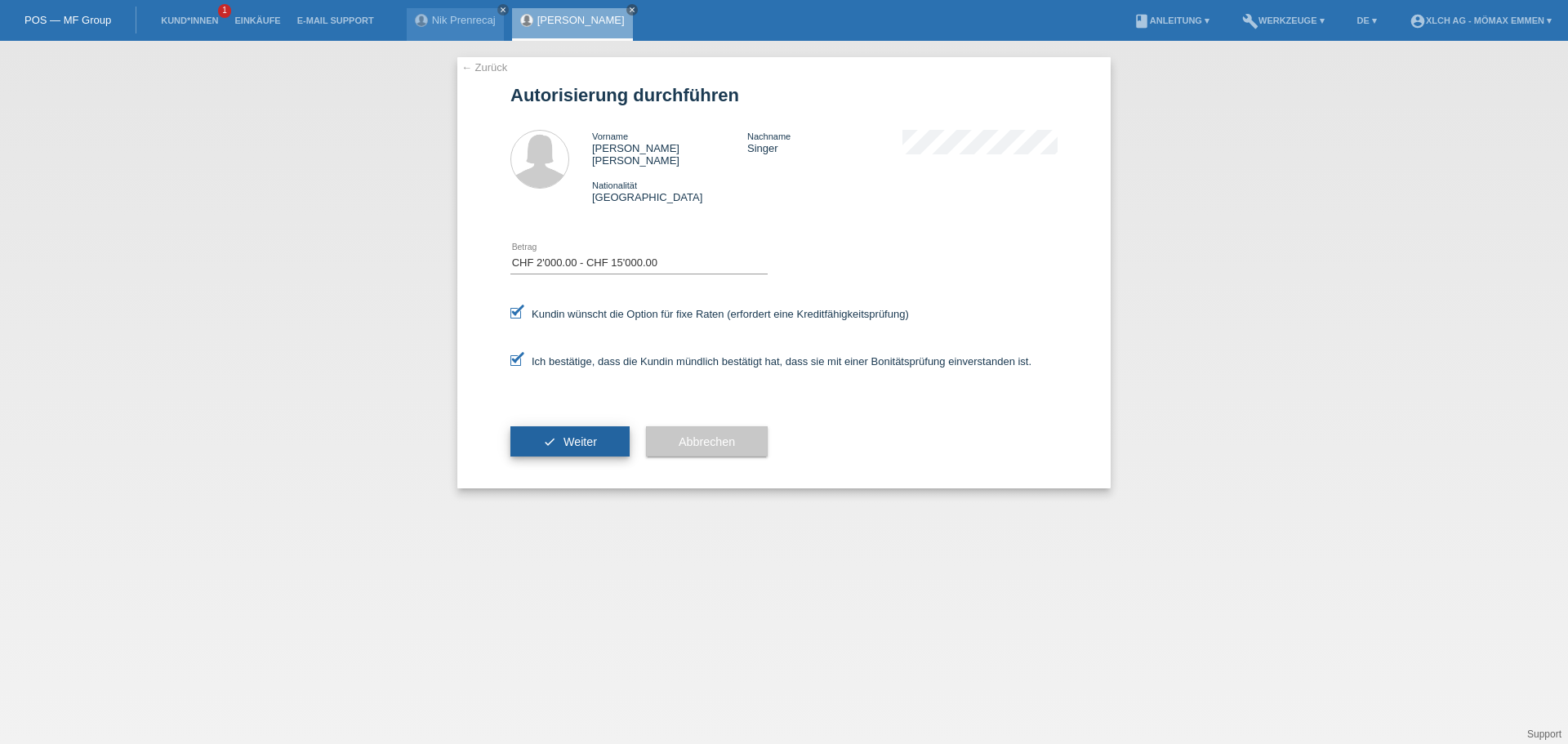
click at [531, 433] on button "check Weiter" at bounding box center [569, 441] width 119 height 31
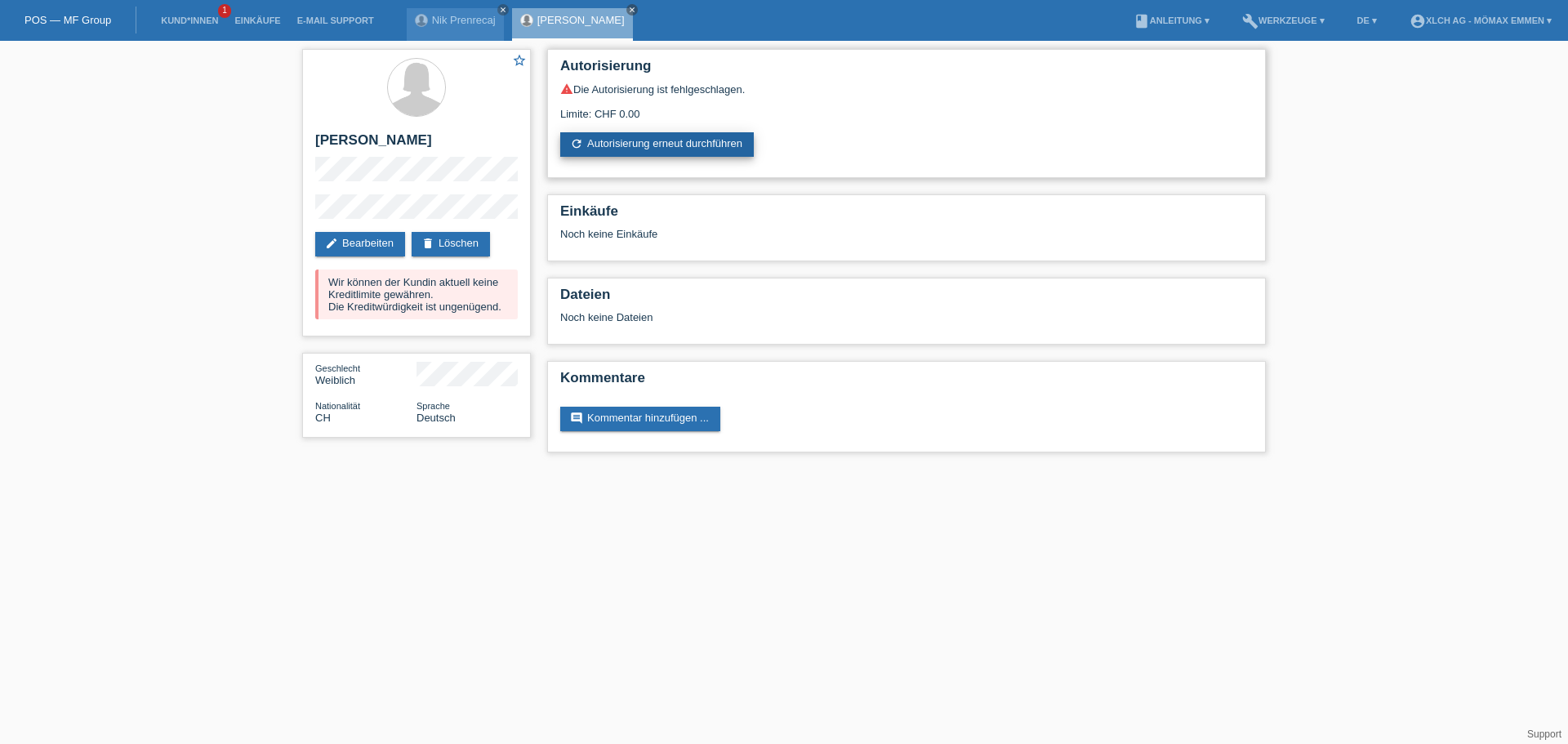
click at [655, 150] on link "refresh Autorisierung erneut durchführen" at bounding box center [657, 144] width 193 height 24
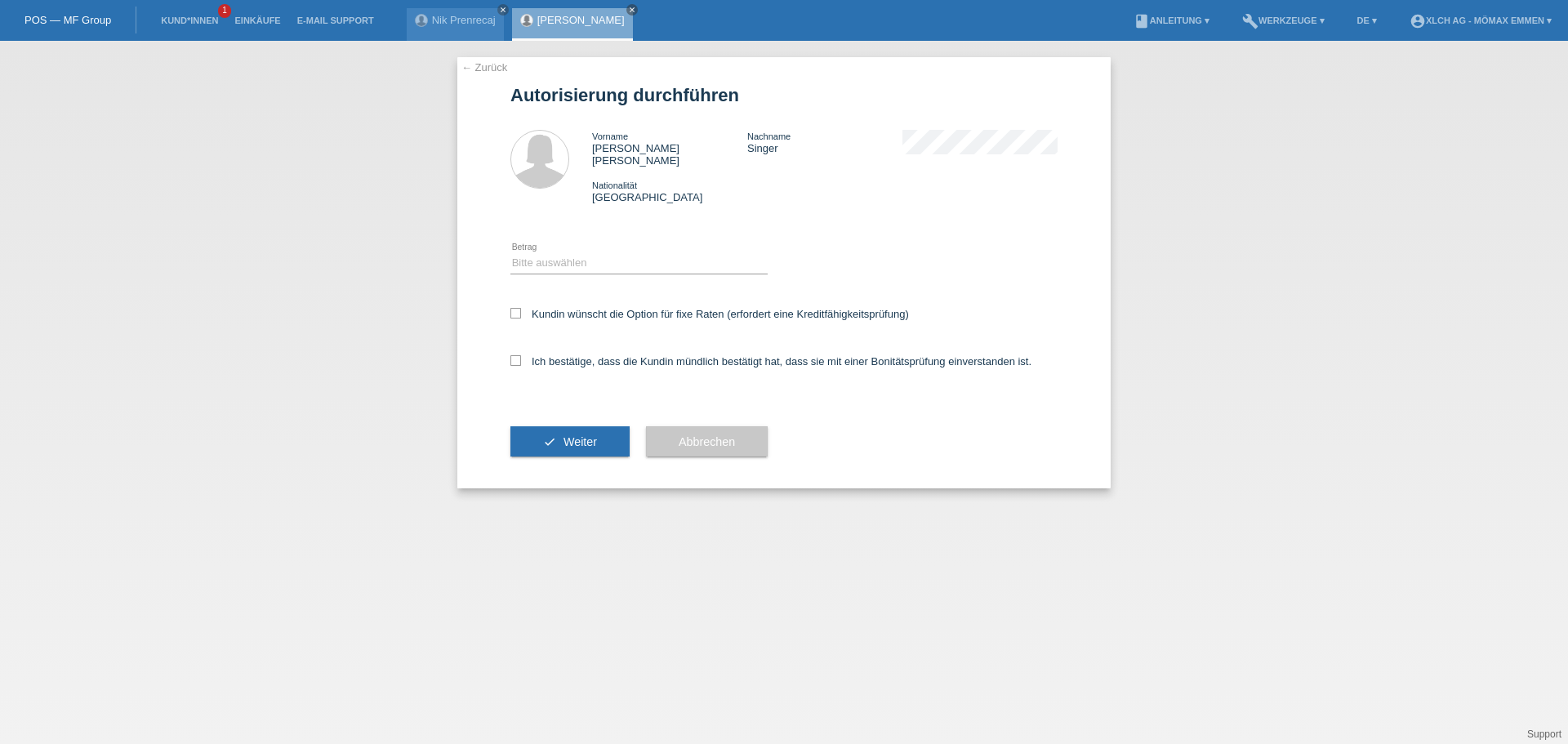
select select "3"
click at [510, 253] on select "Bitte auswählen CHF 1.00 - CHF 499.00 CHF 500.00 - CHF 1'999.00 CHF 2'000.00 - …" at bounding box center [638, 263] width 257 height 20
click at [515, 308] on icon at bounding box center [516, 313] width 11 height 11
click at [515, 308] on input "Kundin wünscht die Option für fixe Raten (erfordert eine Kreditfähigkeitsprüfun…" at bounding box center [516, 313] width 11 height 11
checkbox input "true"
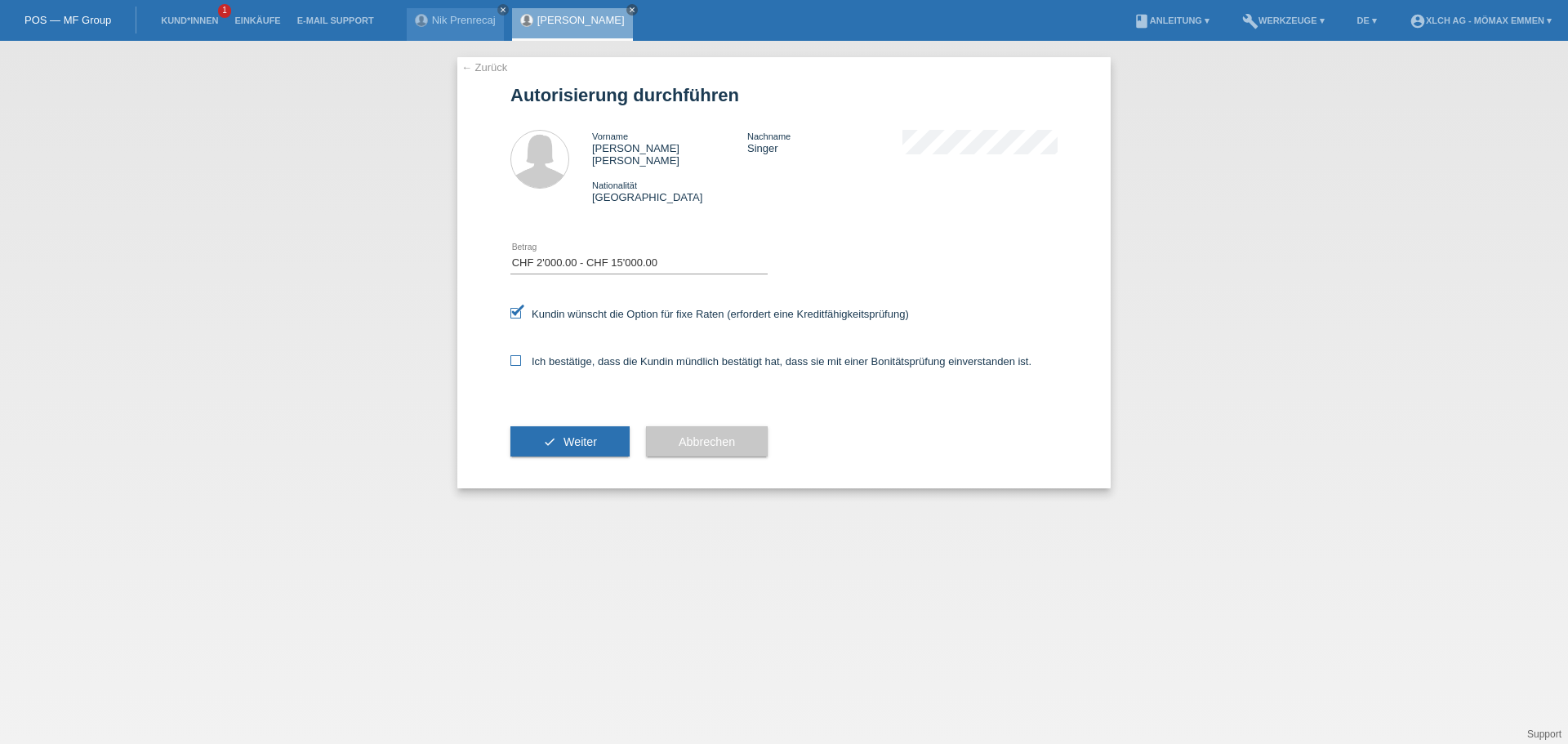
click at [516, 355] on icon at bounding box center [516, 361] width 11 height 11
click at [516, 355] on input "Ich bestätige, dass die Kundin mündlich bestätigt hat, dass sie mit einer Bonit…" at bounding box center [516, 361] width 11 height 11
checkbox input "true"
click at [535, 433] on button "check Weiter" at bounding box center [569, 441] width 119 height 31
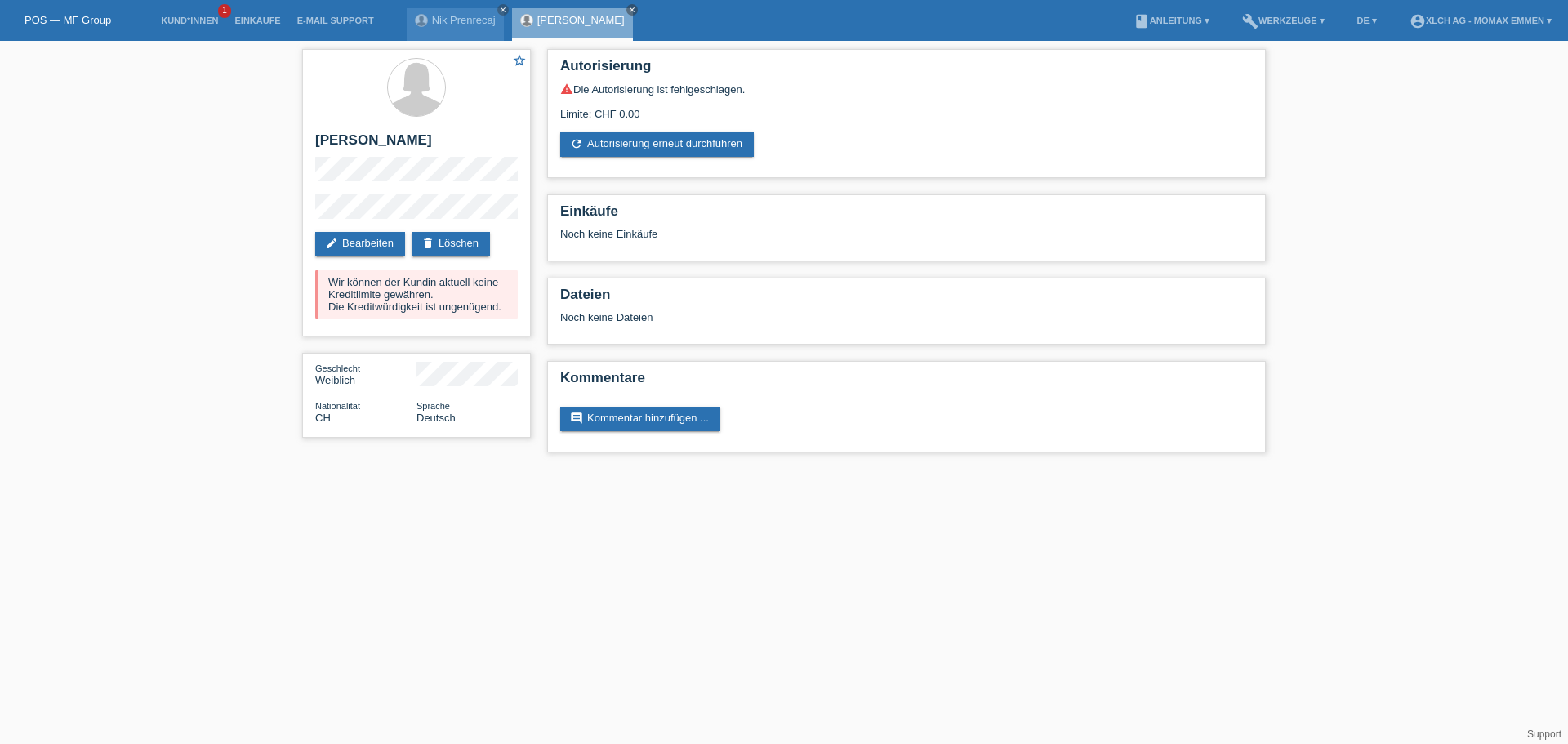
click at [858, 469] on html "POS — MF Group Kund*innen 1 Einkäufe E-Mail Support [PERSON_NAME] close close m…" at bounding box center [784, 235] width 1568 height 469
